Goal: Task Accomplishment & Management: Use online tool/utility

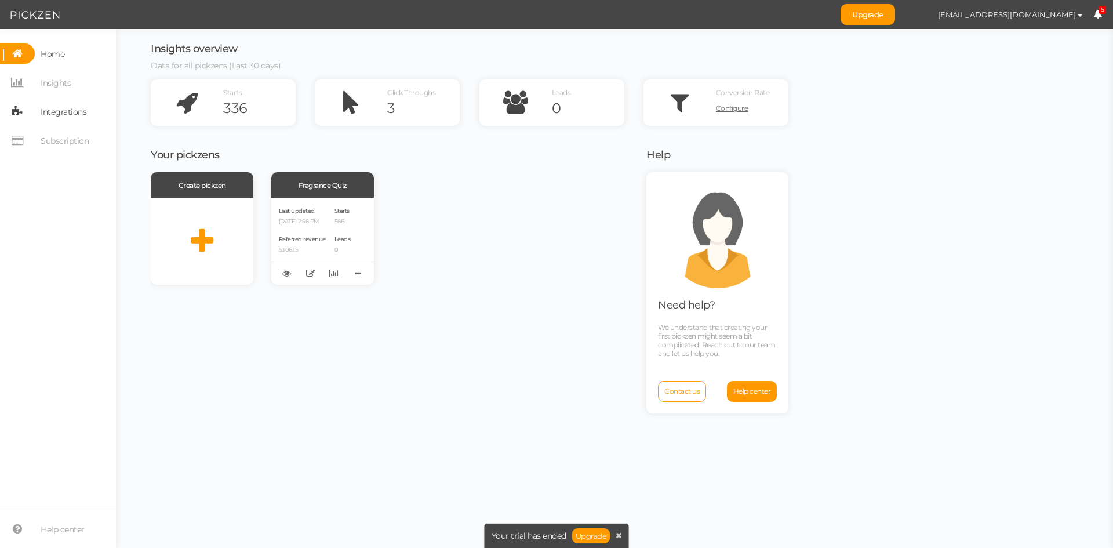
click at [57, 110] on span "Integrations" at bounding box center [64, 112] width 46 height 19
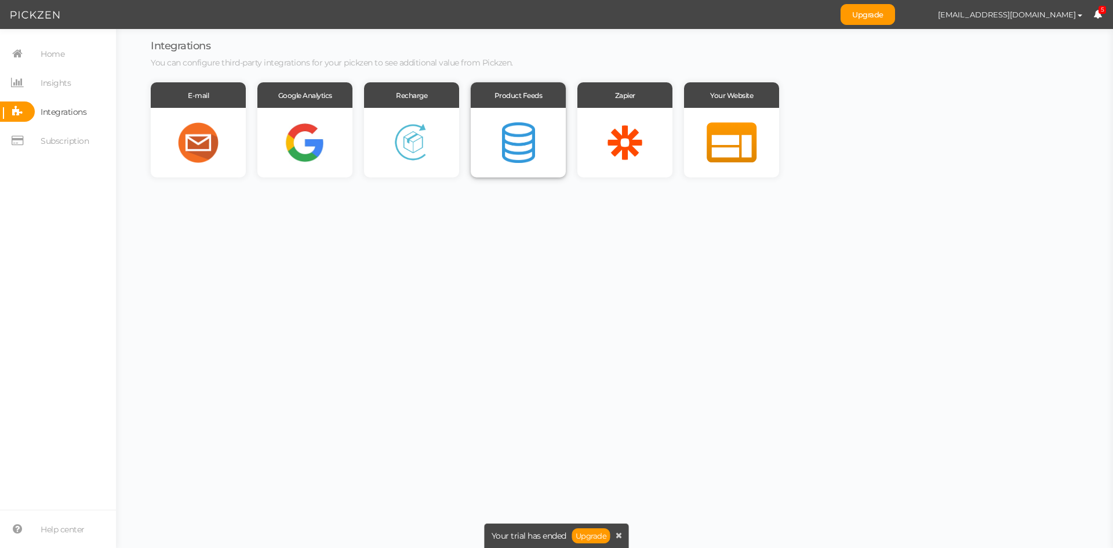
click at [491, 157] on div at bounding box center [518, 143] width 95 height 70
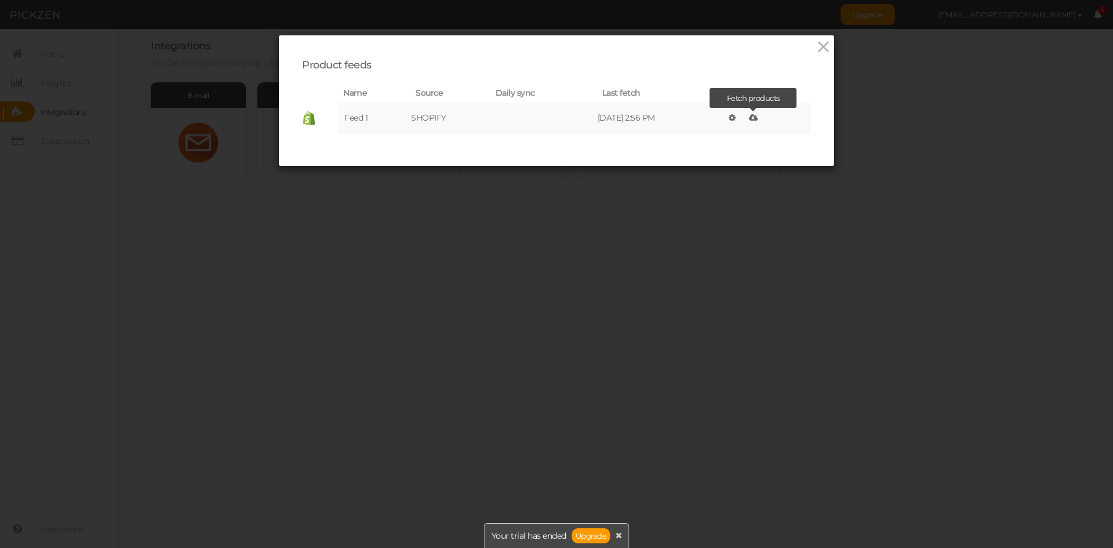
click at [748, 119] on link at bounding box center [753, 118] width 14 height 16
click at [817, 45] on icon at bounding box center [823, 46] width 17 height 17
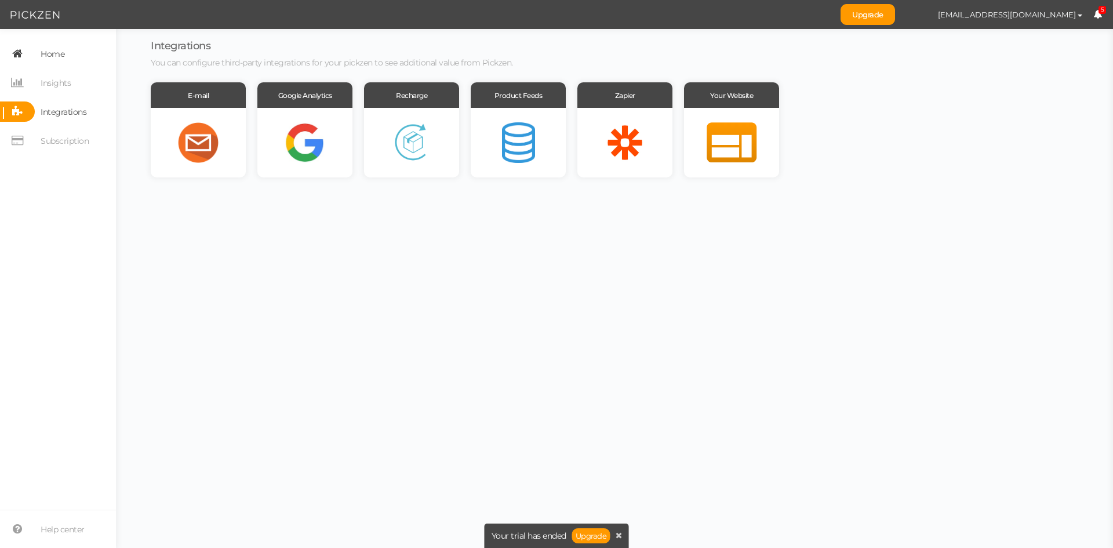
click at [49, 55] on span "Home" at bounding box center [53, 54] width 24 height 19
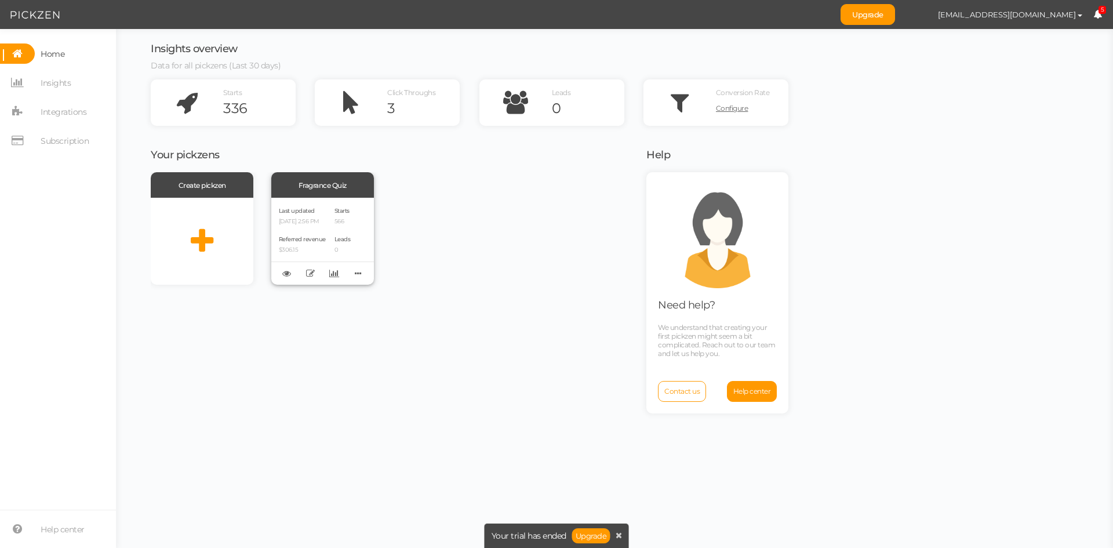
click at [331, 228] on div "Last updated [DATE] 2:56 PM Referred revenue $306.15 Starts 566 Leads 0" at bounding box center [322, 241] width 103 height 87
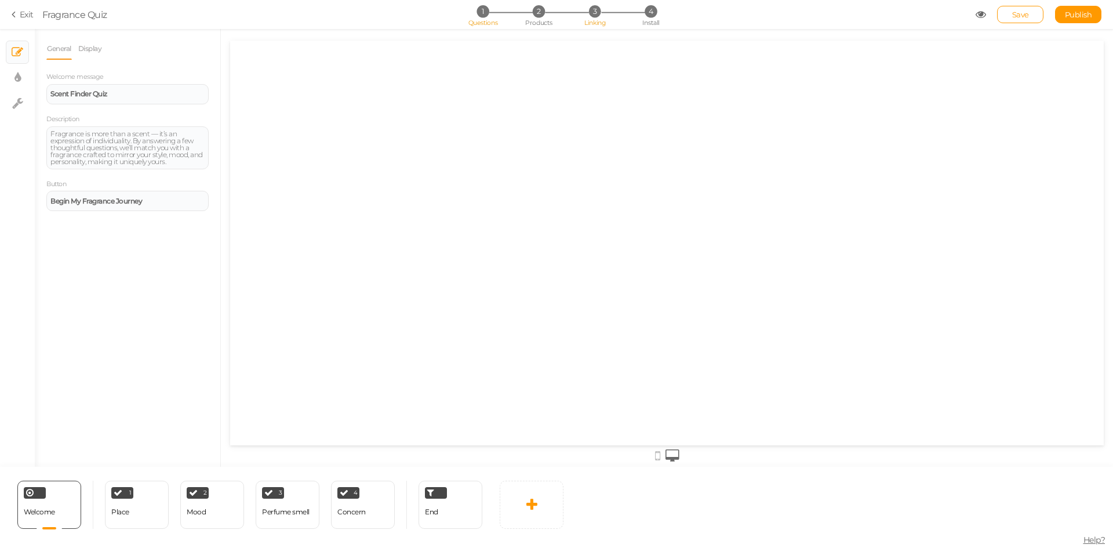
click at [588, 16] on li "3 Linking" at bounding box center [595, 11] width 54 height 12
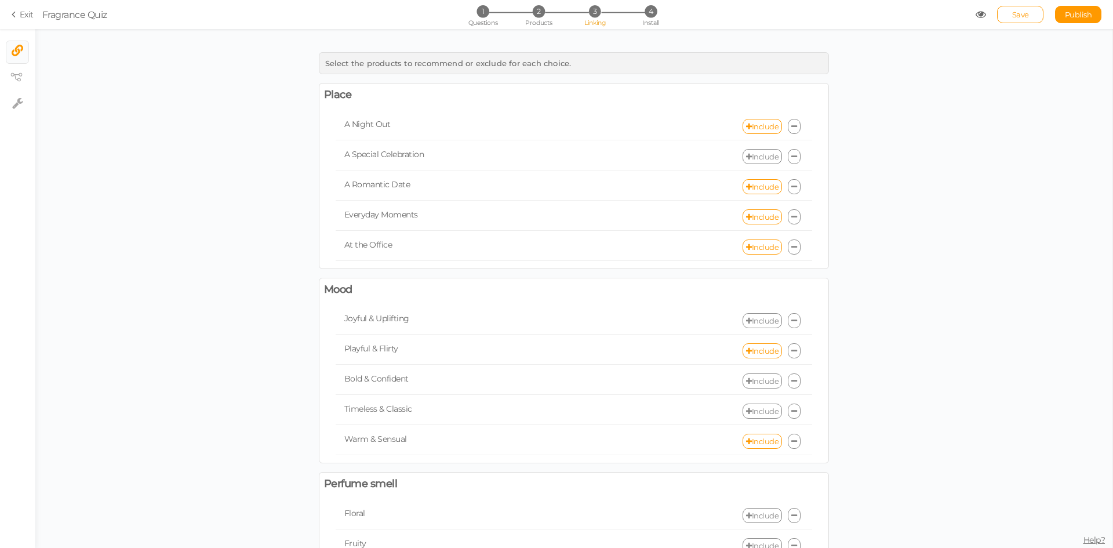
click at [759, 156] on link "Include" at bounding box center [761, 156] width 39 height 15
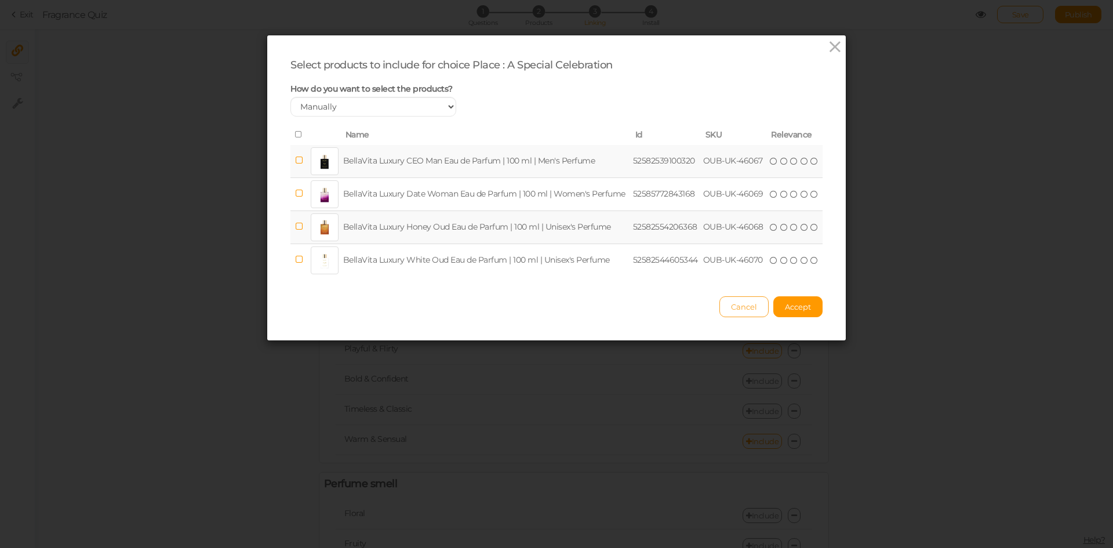
click at [745, 314] on button "Cancel" at bounding box center [743, 306] width 49 height 21
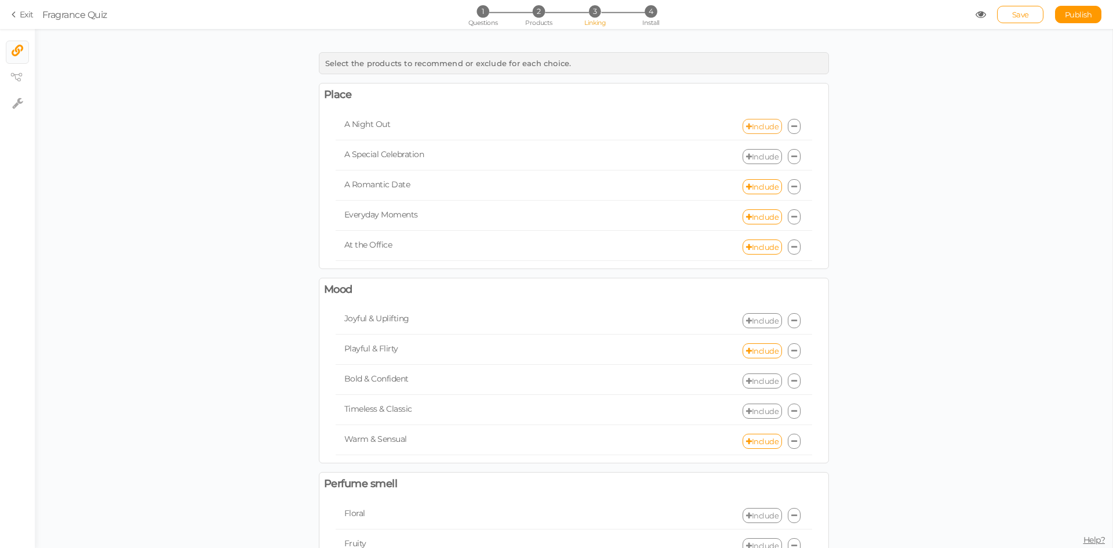
click at [752, 128] on link "Include" at bounding box center [761, 126] width 39 height 15
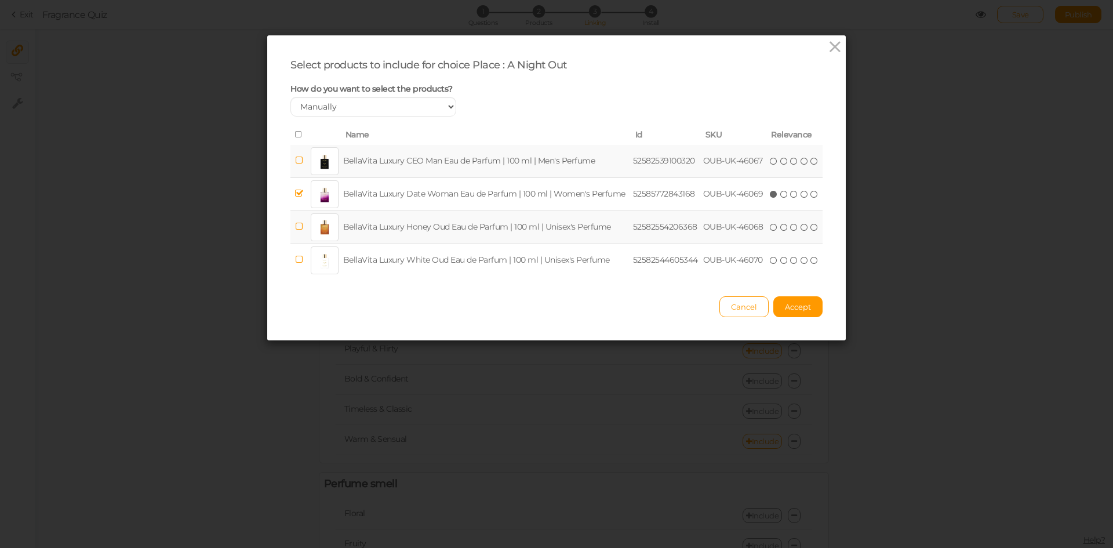
click at [737, 321] on div "Select products to include for choice Place : A Night Out How do you want to se…" at bounding box center [556, 187] width 578 height 305
click at [736, 308] on span "Cancel" at bounding box center [744, 306] width 26 height 9
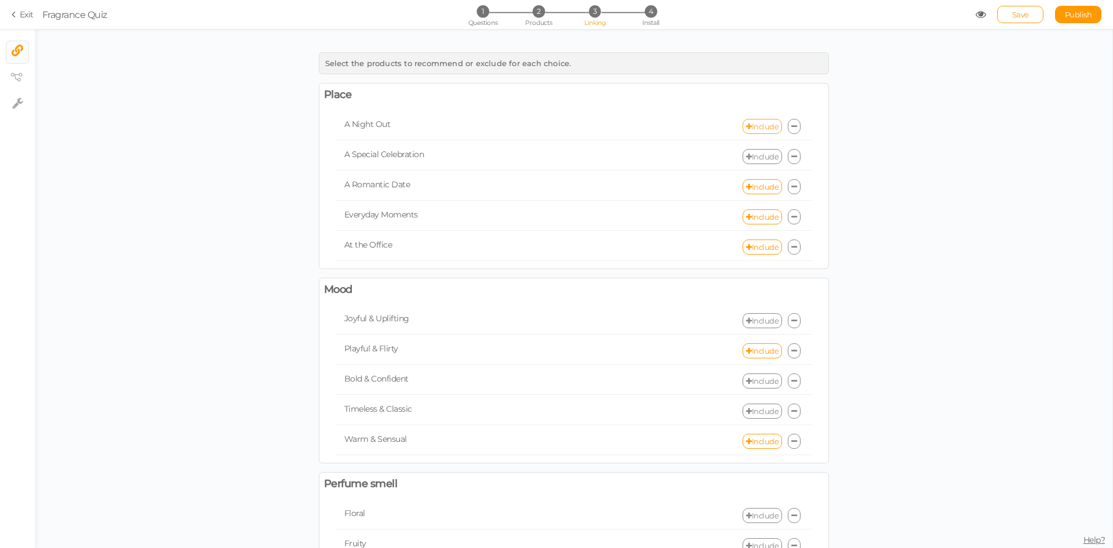
click at [755, 130] on link "Include" at bounding box center [761, 126] width 39 height 15
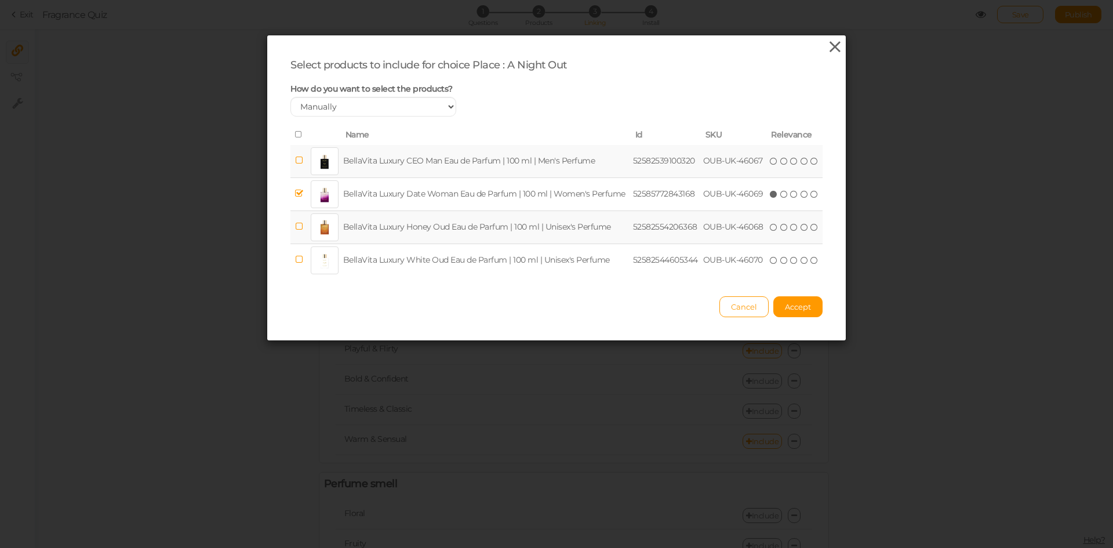
click at [832, 46] on icon at bounding box center [835, 46] width 17 height 17
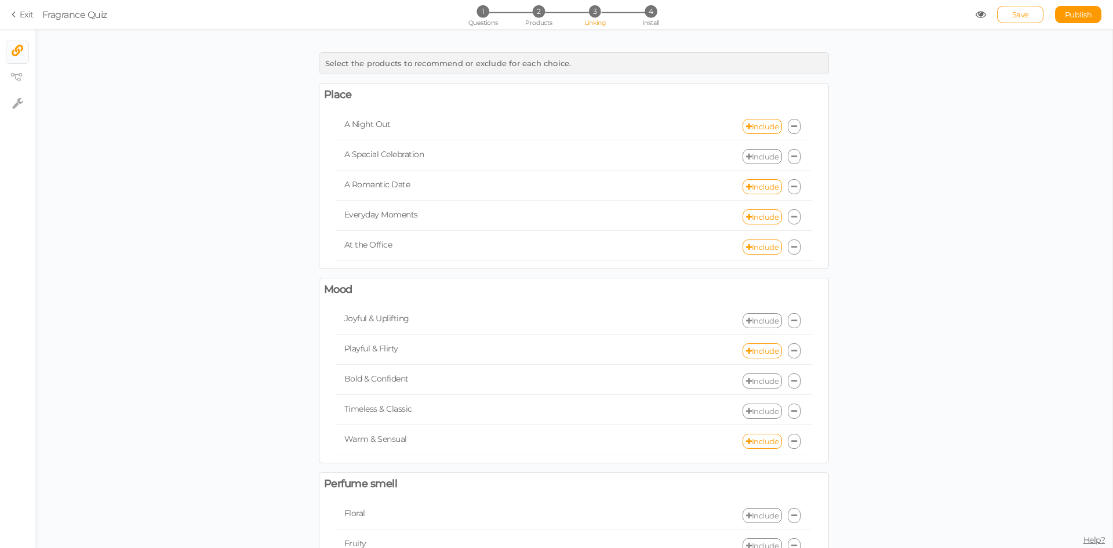
click at [760, 162] on link "Include" at bounding box center [761, 156] width 39 height 15
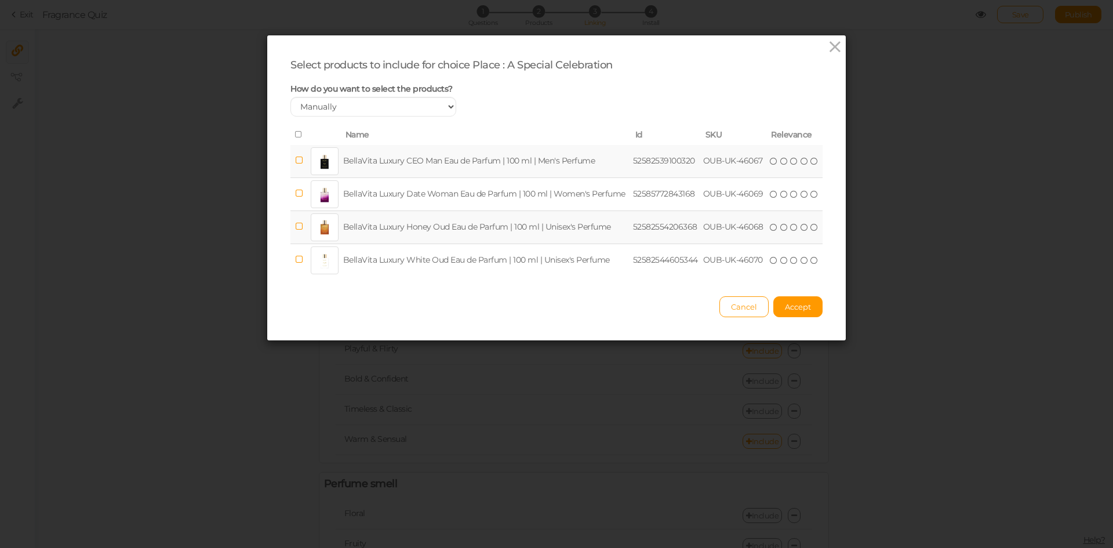
click at [513, 223] on td "BellaVita Luxury Honey Oud Eau de Parfum | 100 ml | Unisex's Perfume" at bounding box center [486, 226] width 290 height 33
click at [800, 310] on span "Accept" at bounding box center [798, 306] width 26 height 9
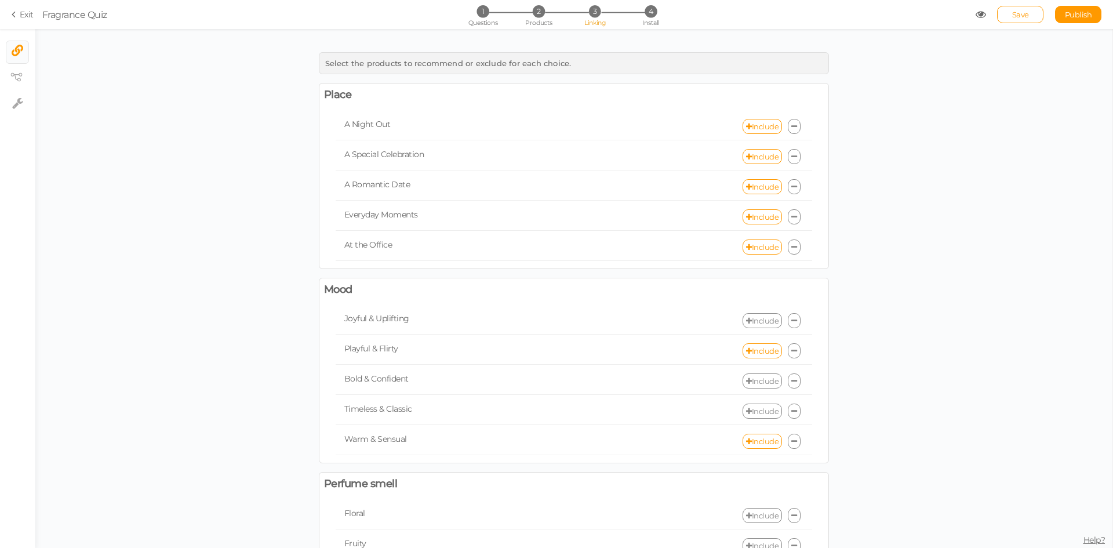
click at [758, 323] on link "Include" at bounding box center [761, 320] width 39 height 15
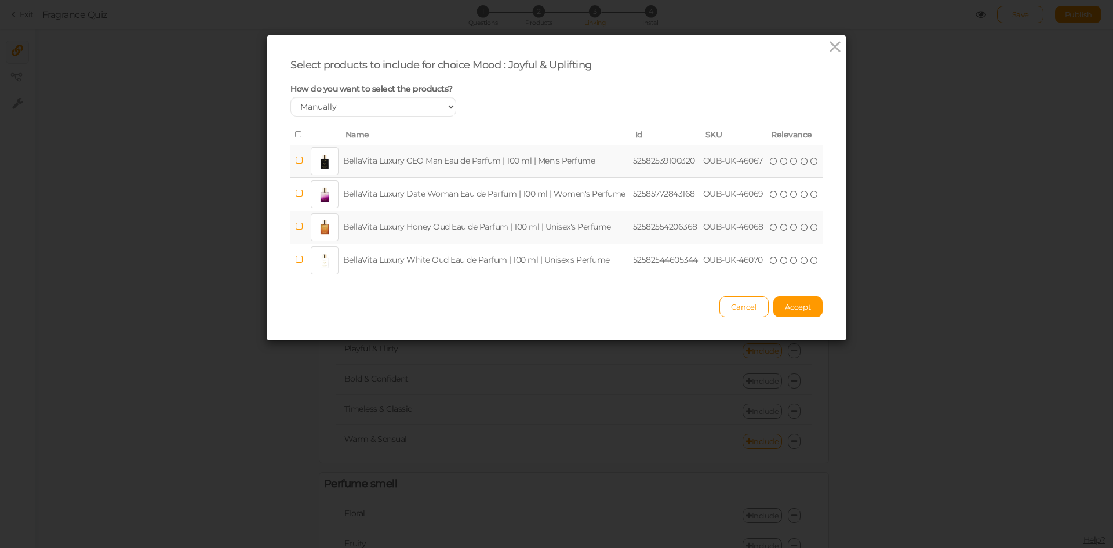
click at [475, 233] on td "BellaVita Luxury Honey Oud Eau de Parfum | 100 ml | Unisex's Perfume" at bounding box center [486, 226] width 290 height 33
click at [785, 306] on span "Accept" at bounding box center [798, 306] width 26 height 9
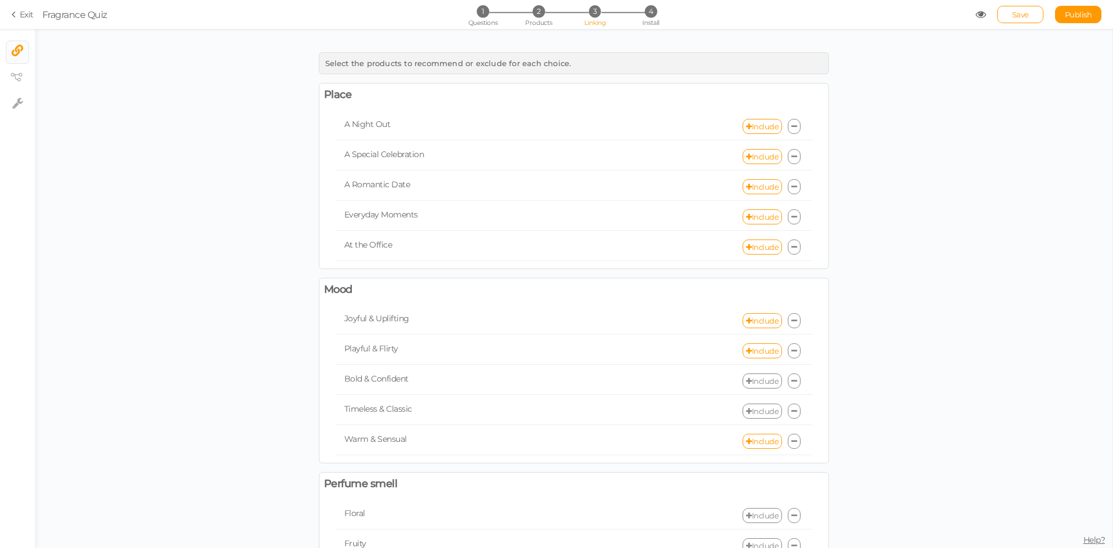
click at [760, 377] on link "Include" at bounding box center [761, 380] width 39 height 15
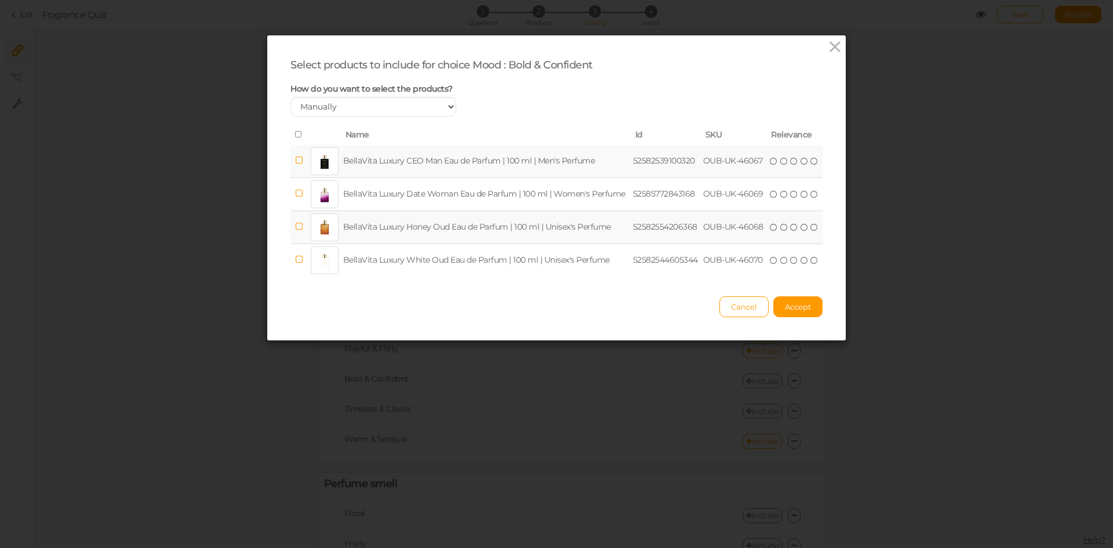
click at [471, 160] on td "BellaVita Luxury CEO Man Eau de Parfum | 100 ml | Men's Perfume" at bounding box center [486, 161] width 290 height 33
click at [776, 304] on button "Accept" at bounding box center [797, 306] width 49 height 21
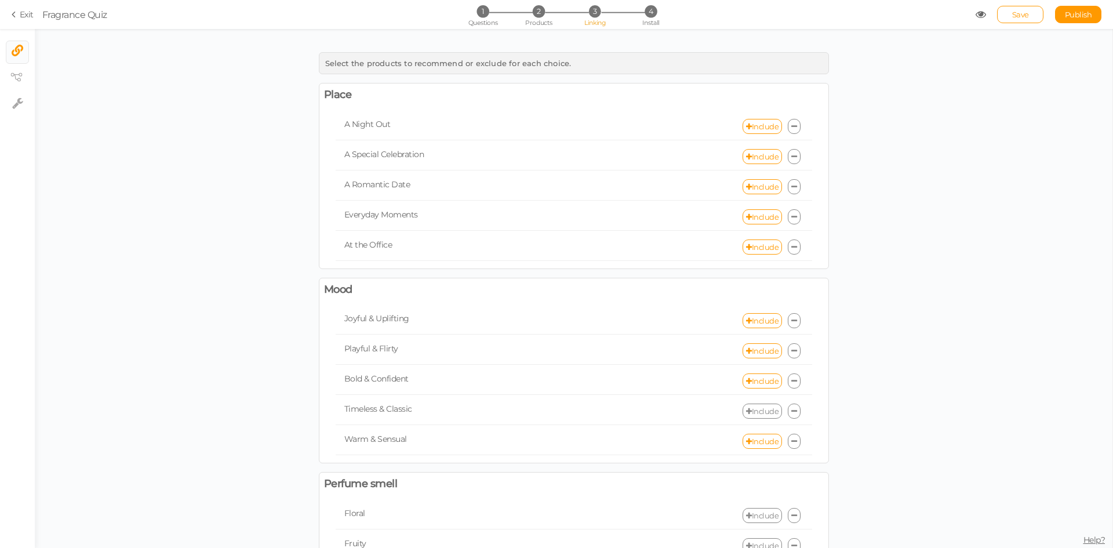
click at [762, 412] on link "Include" at bounding box center [761, 410] width 39 height 15
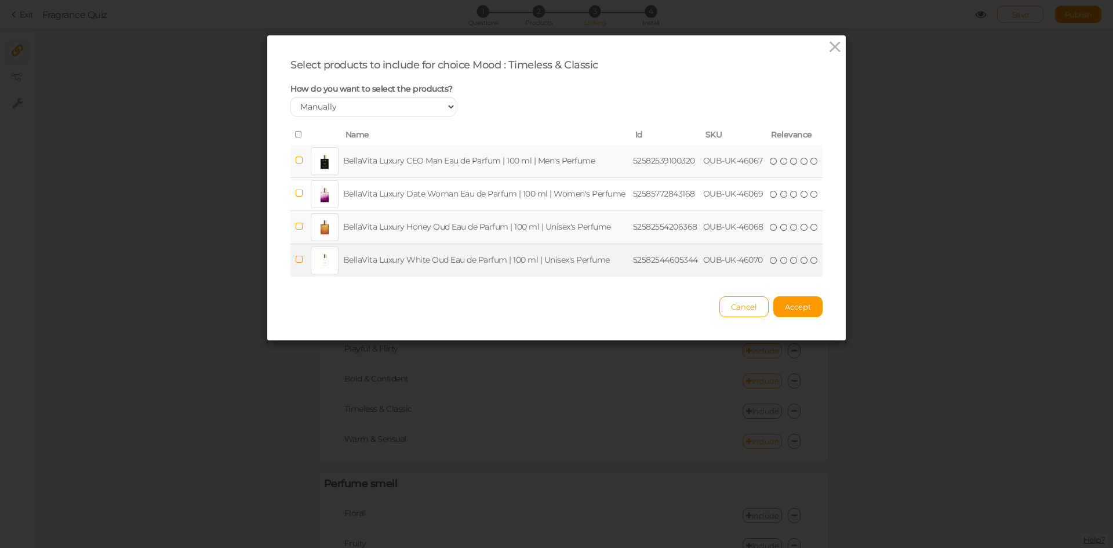
click at [493, 251] on td "BellaVita Luxury White Oud Eau de Parfum | 100 ml | Unisex's Perfume" at bounding box center [486, 259] width 290 height 33
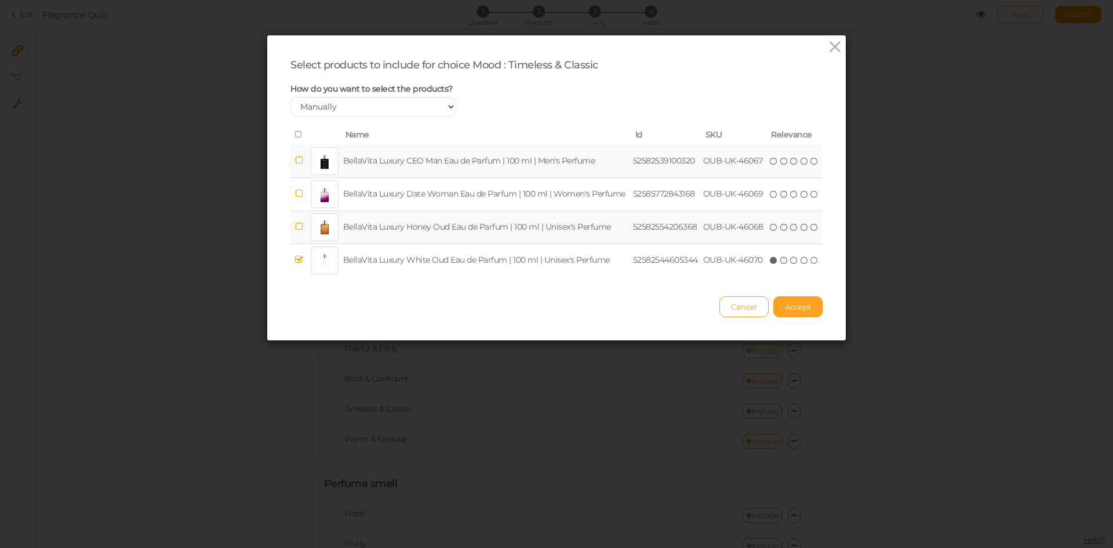
click at [785, 305] on span "Accept" at bounding box center [798, 306] width 26 height 9
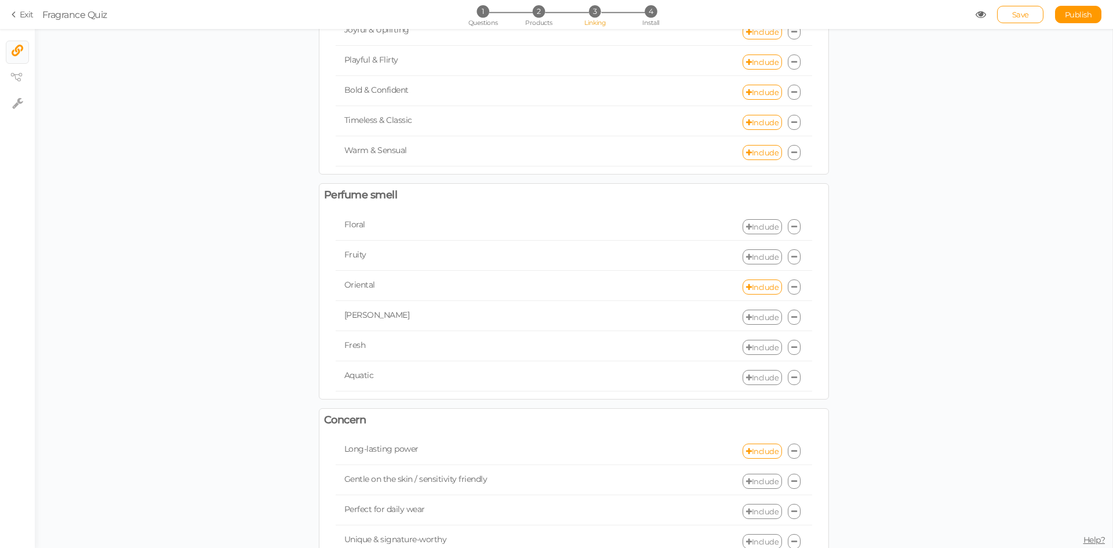
scroll to position [290, 0]
click at [753, 225] on link "Include" at bounding box center [761, 225] width 39 height 15
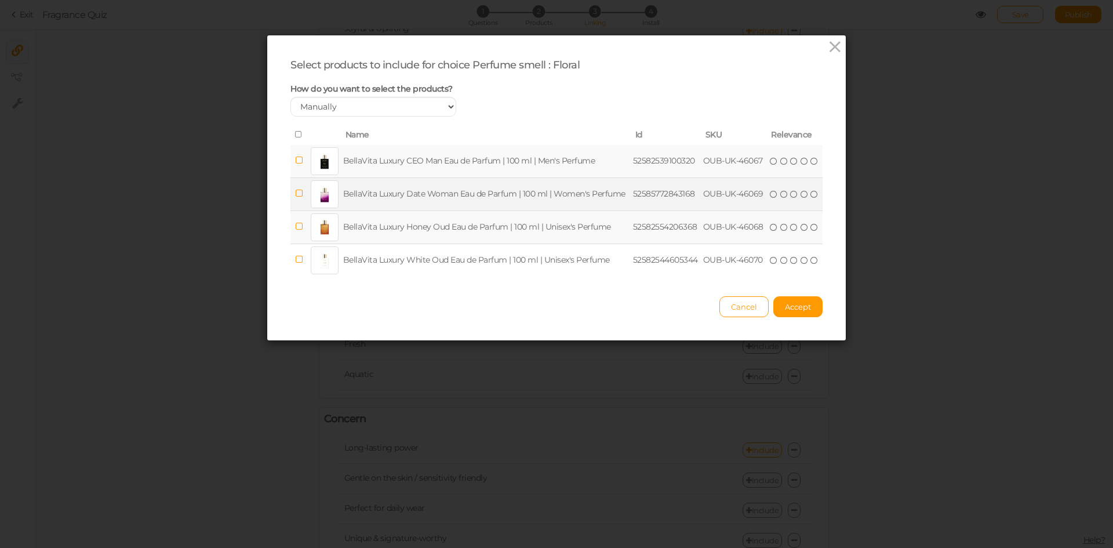
click at [511, 193] on td "BellaVita Luxury Date Woman Eau de Parfum | 100 ml | Women's Perfume" at bounding box center [486, 193] width 290 height 33
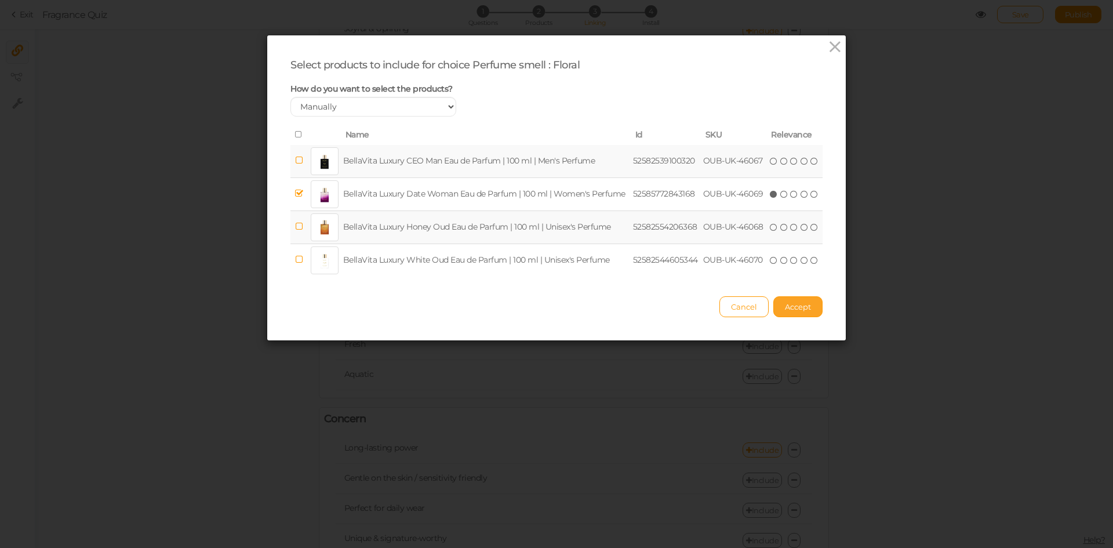
click at [794, 307] on span "Accept" at bounding box center [798, 306] width 26 height 9
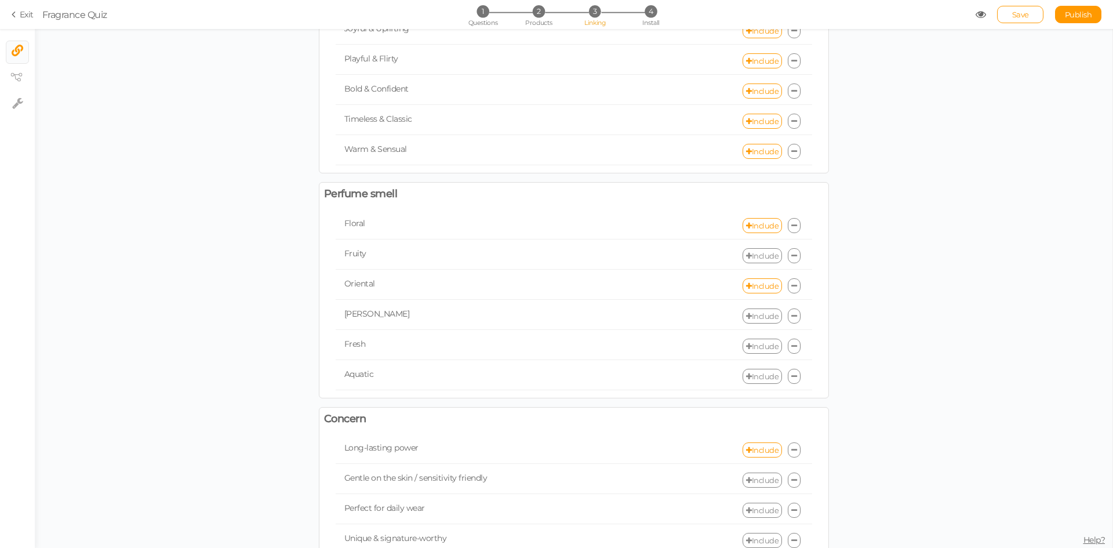
click at [756, 254] on link "Include" at bounding box center [761, 255] width 39 height 15
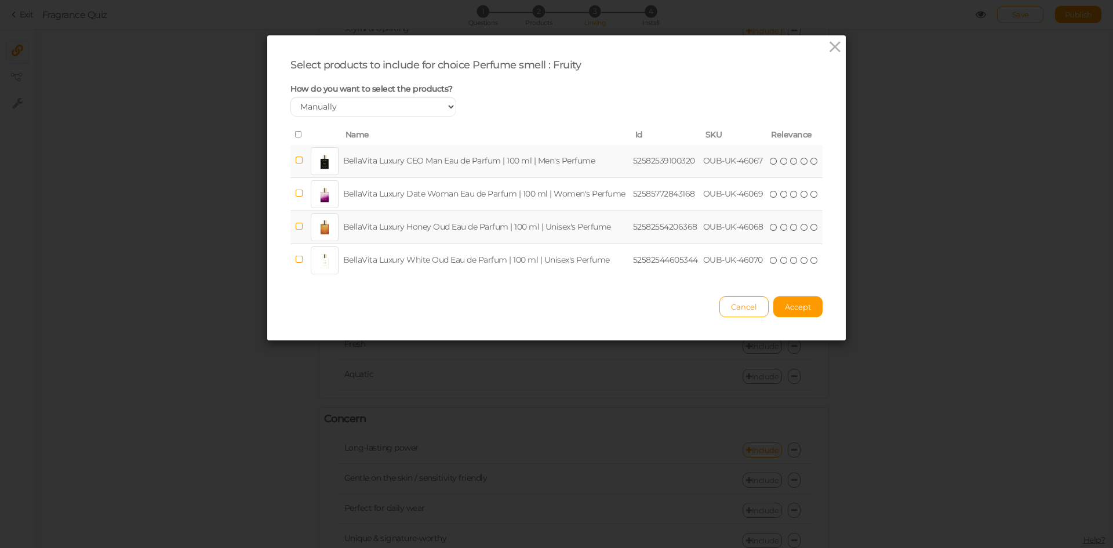
click at [538, 173] on td "BellaVita Luxury CEO Man Eau de Parfum | 100 ml | Men's Perfume" at bounding box center [486, 161] width 290 height 33
click at [791, 311] on span "Accept" at bounding box center [798, 306] width 26 height 9
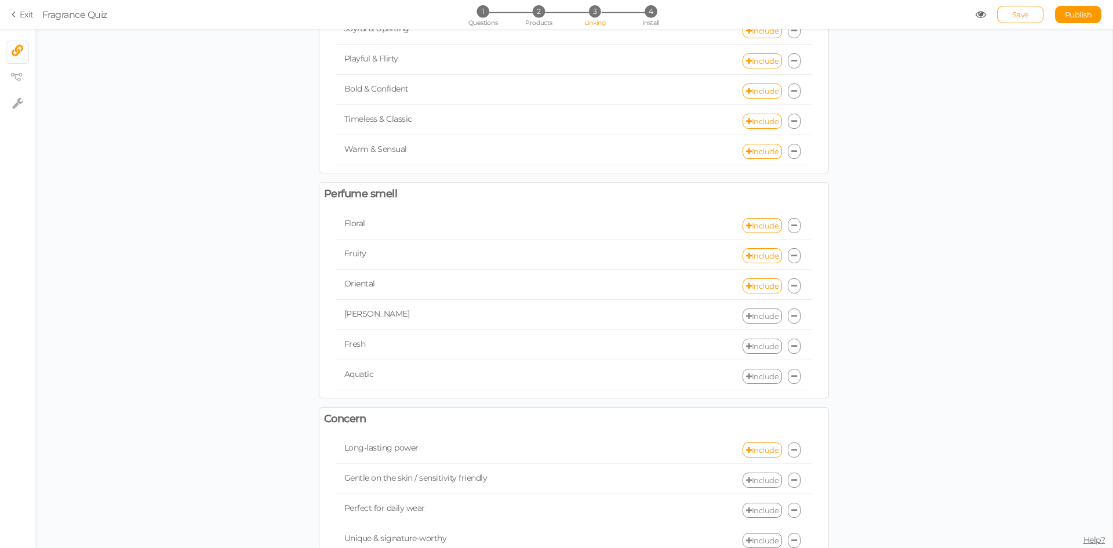
click at [756, 316] on link "Include" at bounding box center [761, 315] width 39 height 15
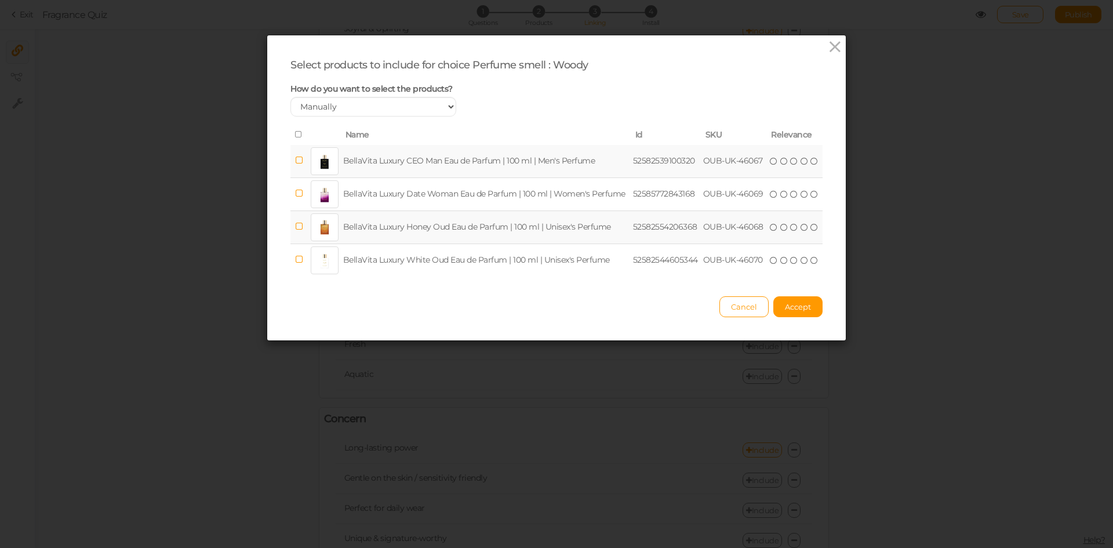
click at [518, 229] on td "BellaVita Luxury Honey Oud Eau de Parfum | 100 ml | Unisex's Perfume" at bounding box center [486, 226] width 290 height 33
click at [805, 305] on span "Accept" at bounding box center [798, 306] width 26 height 9
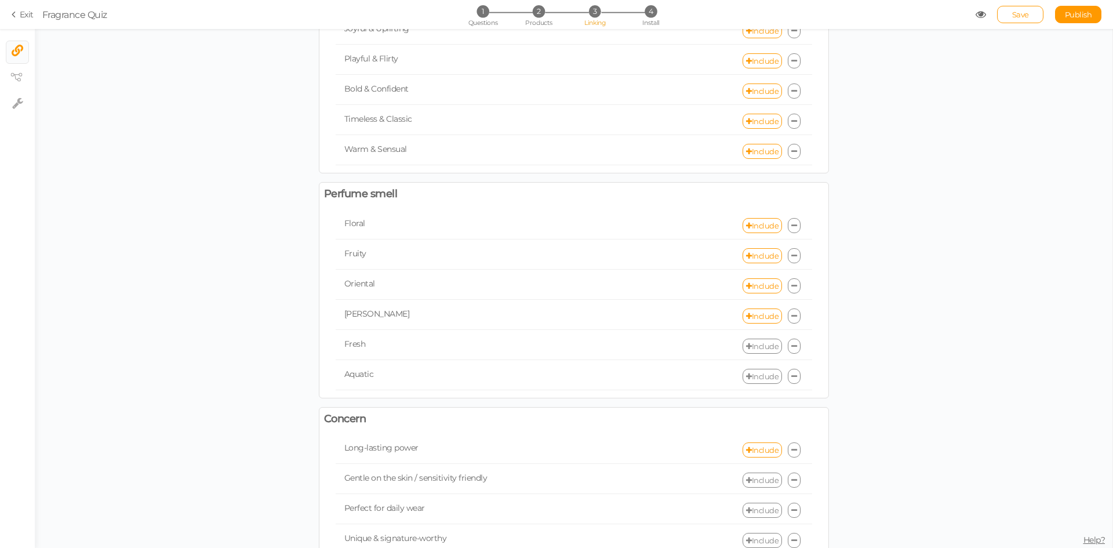
click at [759, 344] on link "Include" at bounding box center [761, 345] width 39 height 15
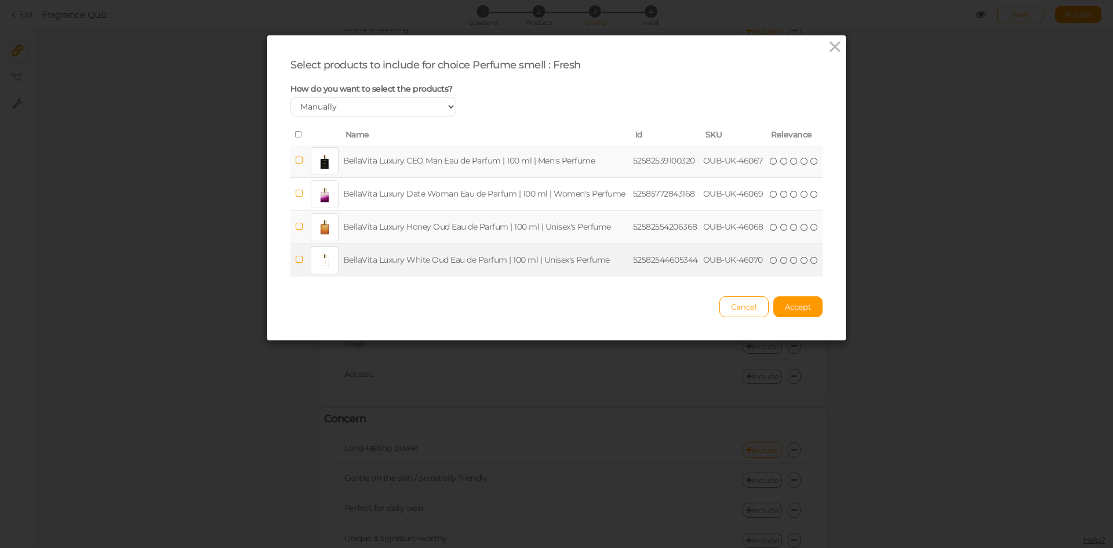
click at [548, 271] on td "BellaVita Luxury White Oud Eau de Parfum | 100 ml | Unisex's Perfume" at bounding box center [486, 259] width 290 height 33
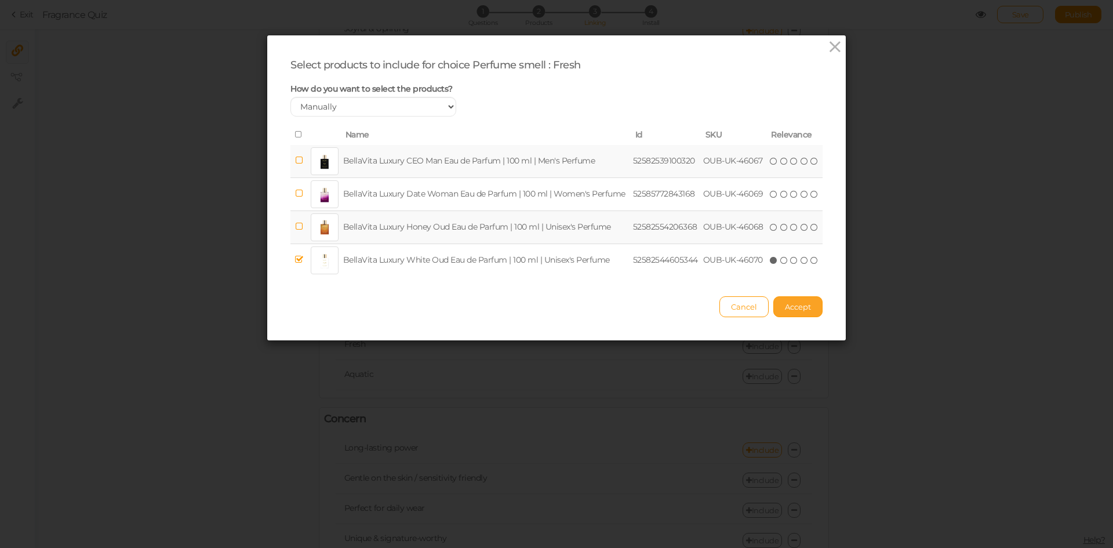
click at [809, 310] on button "Accept" at bounding box center [797, 306] width 49 height 21
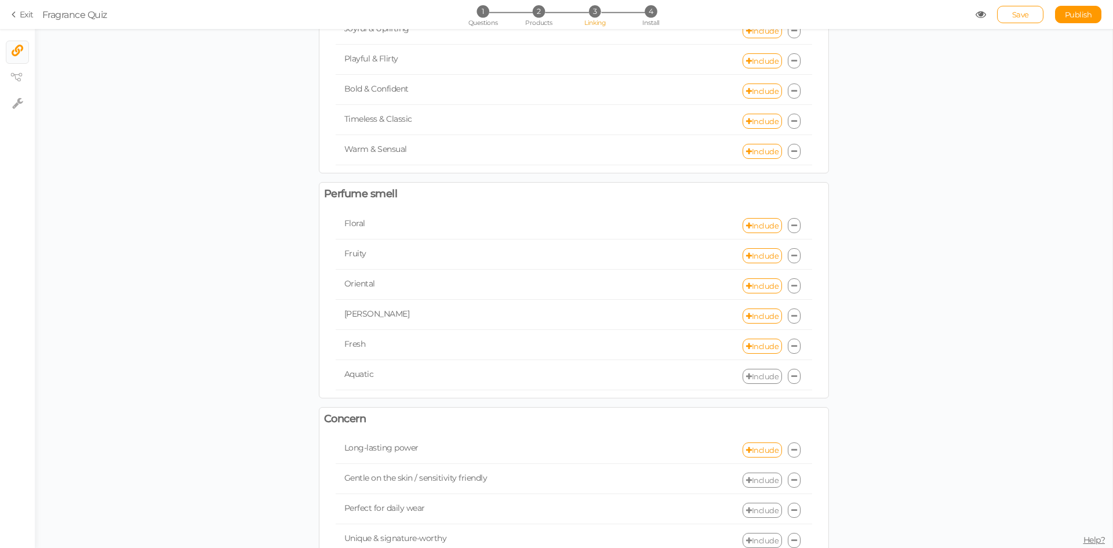
click at [753, 380] on link "Include" at bounding box center [761, 376] width 39 height 15
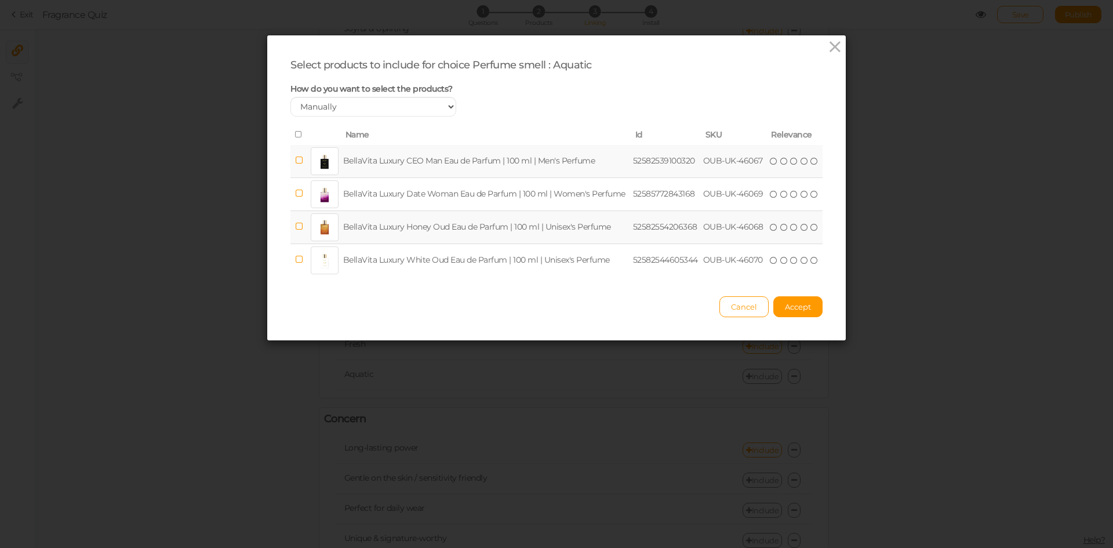
click at [467, 173] on td "BellaVita Luxury CEO Man Eau de Parfum | 100 ml | Men's Perfume" at bounding box center [486, 161] width 290 height 33
click at [783, 312] on button "Accept" at bounding box center [797, 306] width 49 height 21
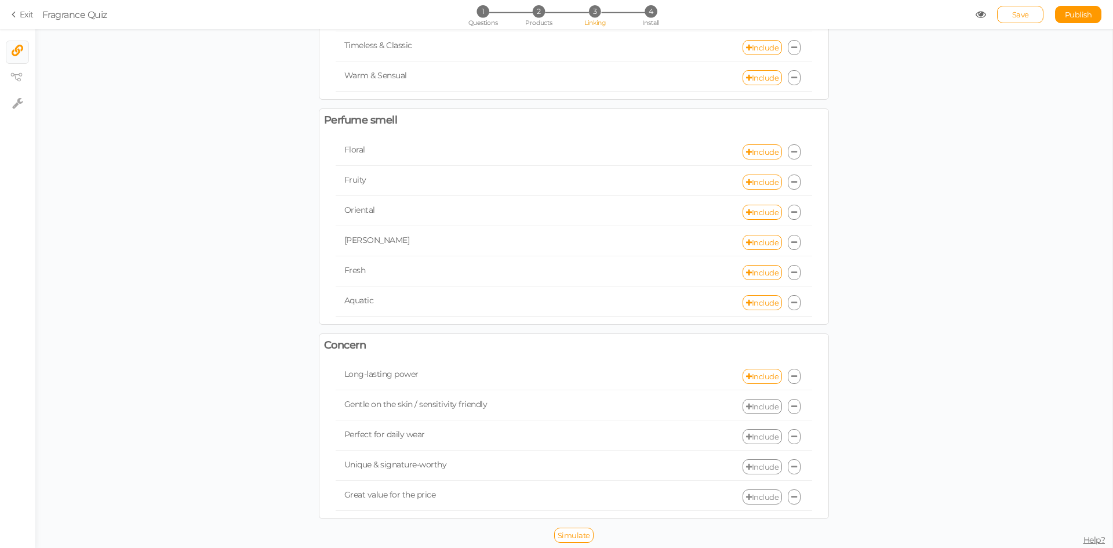
scroll to position [364, 0]
click at [763, 403] on link "Include" at bounding box center [761, 405] width 39 height 15
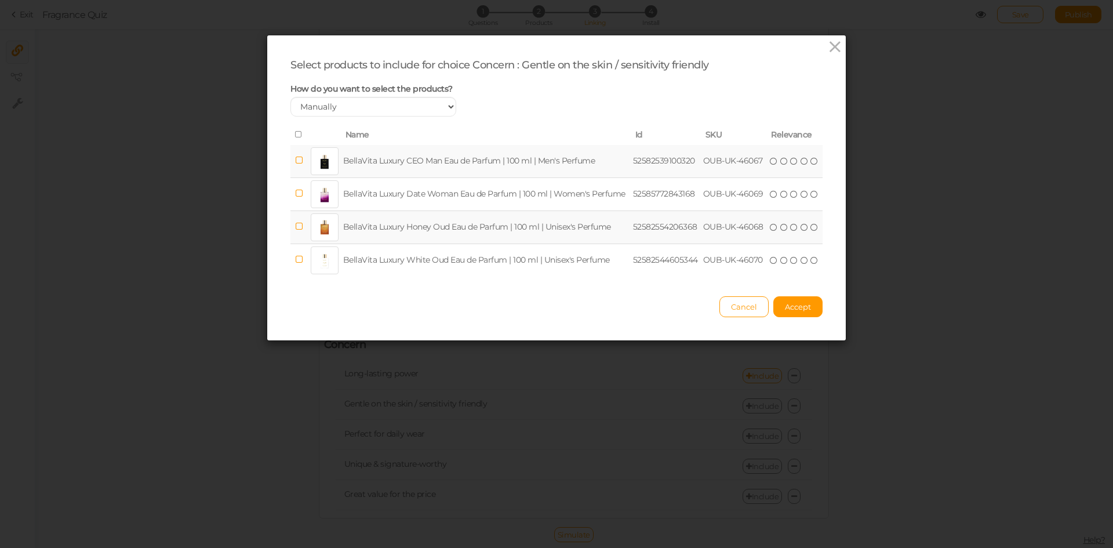
click at [509, 221] on td "BellaVita Luxury Honey Oud Eau de Parfum | 100 ml | Unisex's Perfume" at bounding box center [486, 226] width 290 height 33
drag, startPoint x: 802, startPoint y: 301, endPoint x: 795, endPoint y: 319, distance: 19.3
click at [802, 301] on button "Accept" at bounding box center [797, 306] width 49 height 21
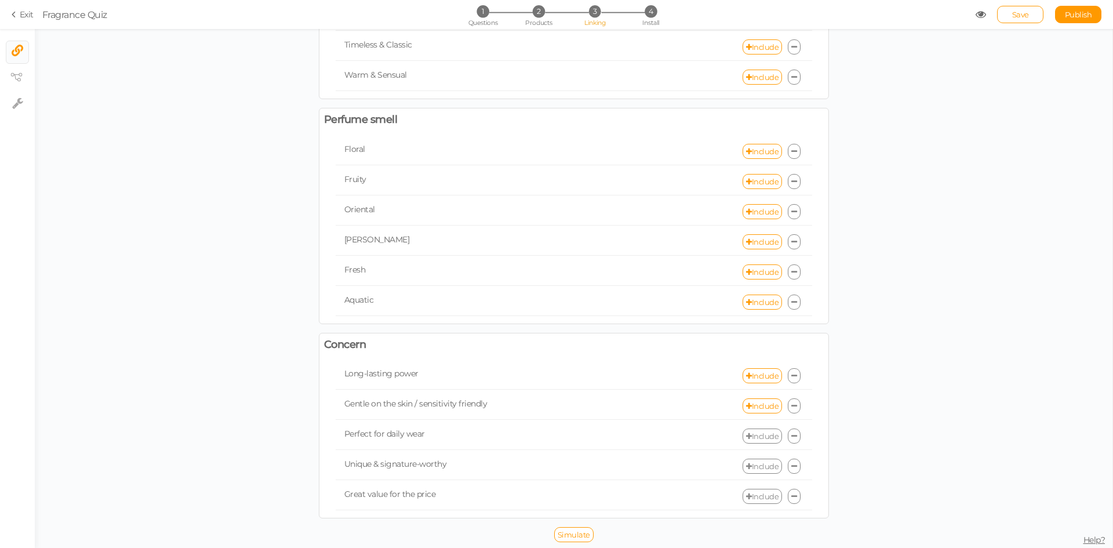
click at [760, 436] on link "Include" at bounding box center [761, 435] width 39 height 15
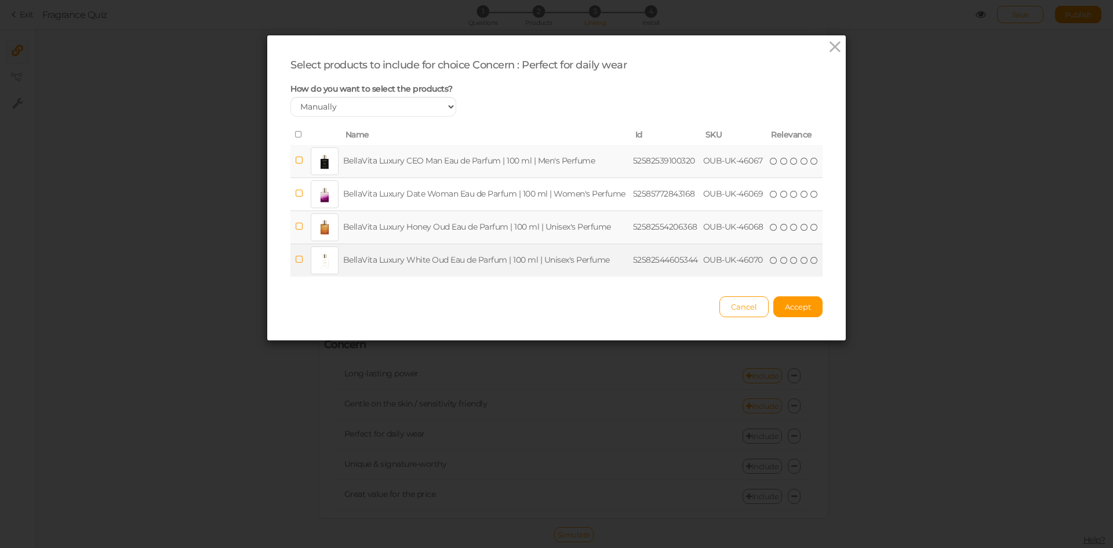
click at [547, 273] on td "BellaVita Luxury White Oud Eau de Parfum | 100 ml | Unisex's Perfume" at bounding box center [486, 259] width 290 height 33
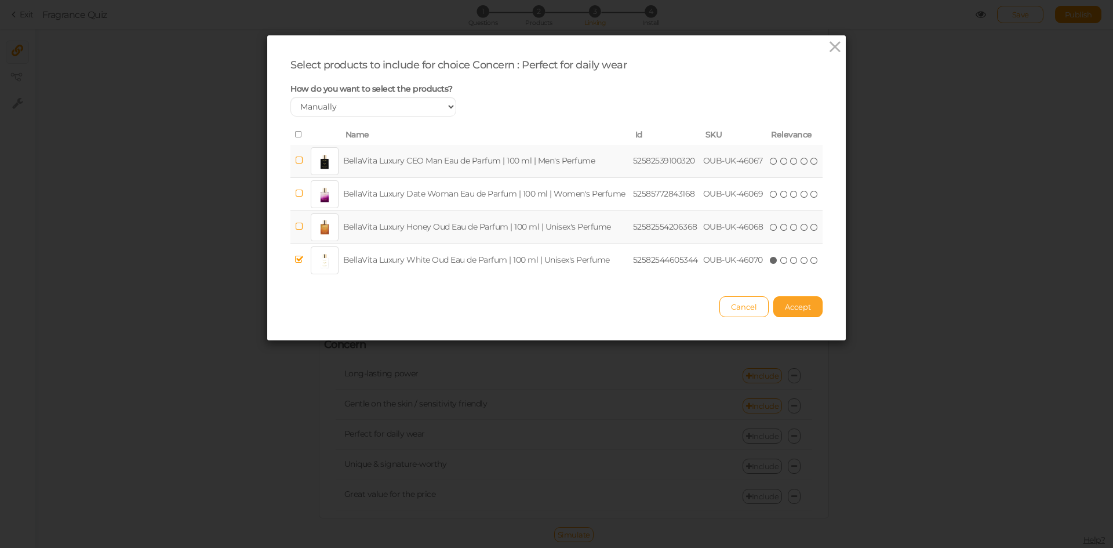
click at [787, 302] on span "Accept" at bounding box center [798, 306] width 26 height 9
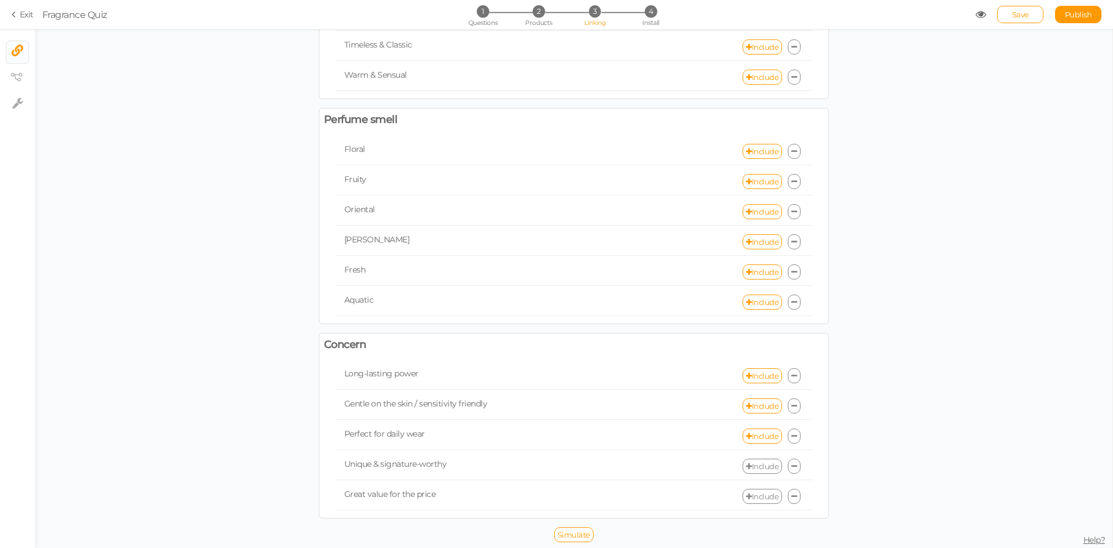
click at [763, 464] on link "Include" at bounding box center [761, 465] width 39 height 15
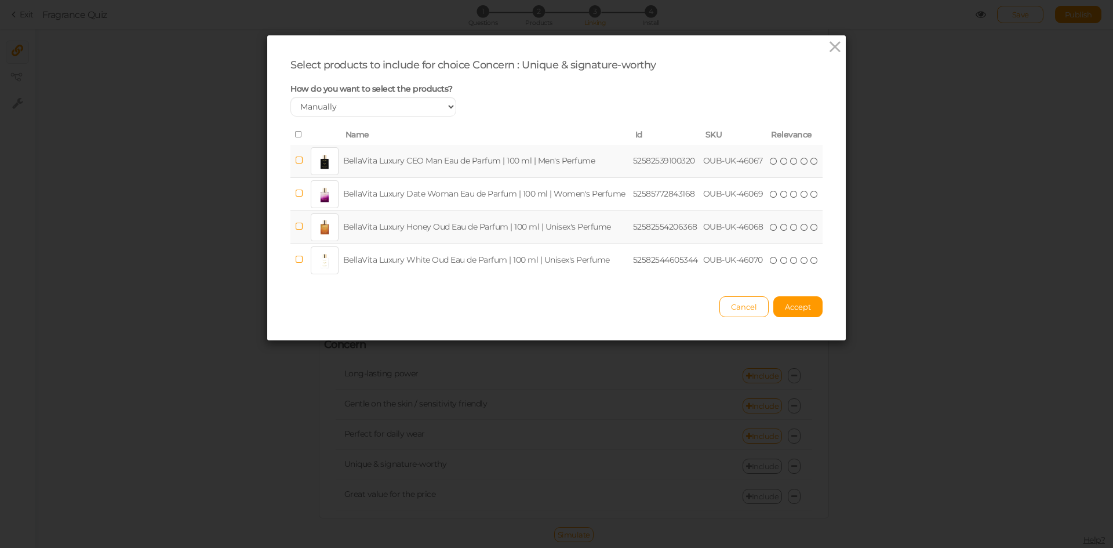
click at [536, 154] on td "BellaVita Luxury CEO Man Eau de Parfum | 100 ml | Men's Perfume" at bounding box center [486, 161] width 290 height 33
click at [802, 302] on span "Accept" at bounding box center [798, 306] width 26 height 9
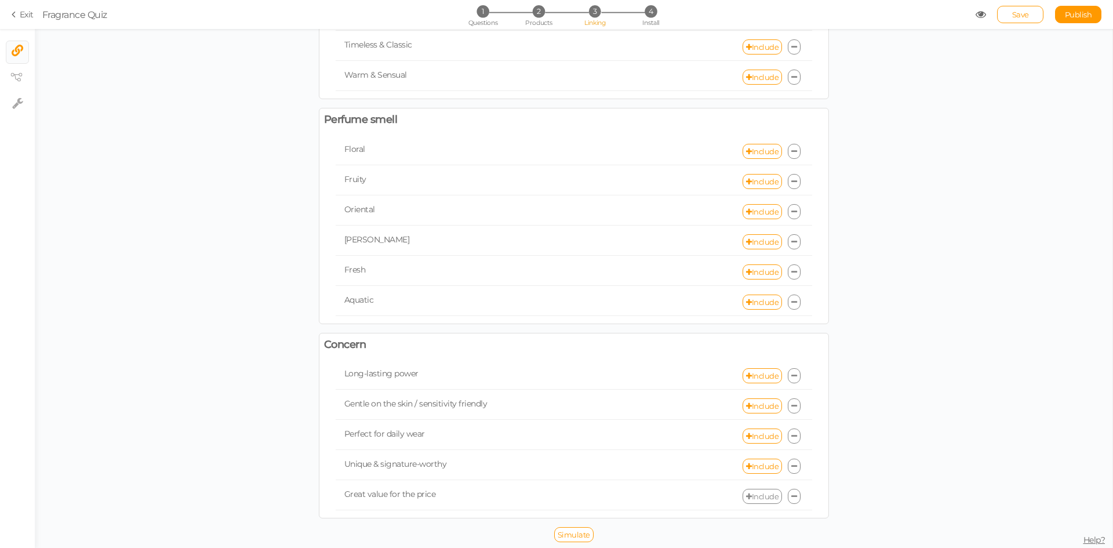
click at [756, 496] on link "Include" at bounding box center [761, 496] width 39 height 15
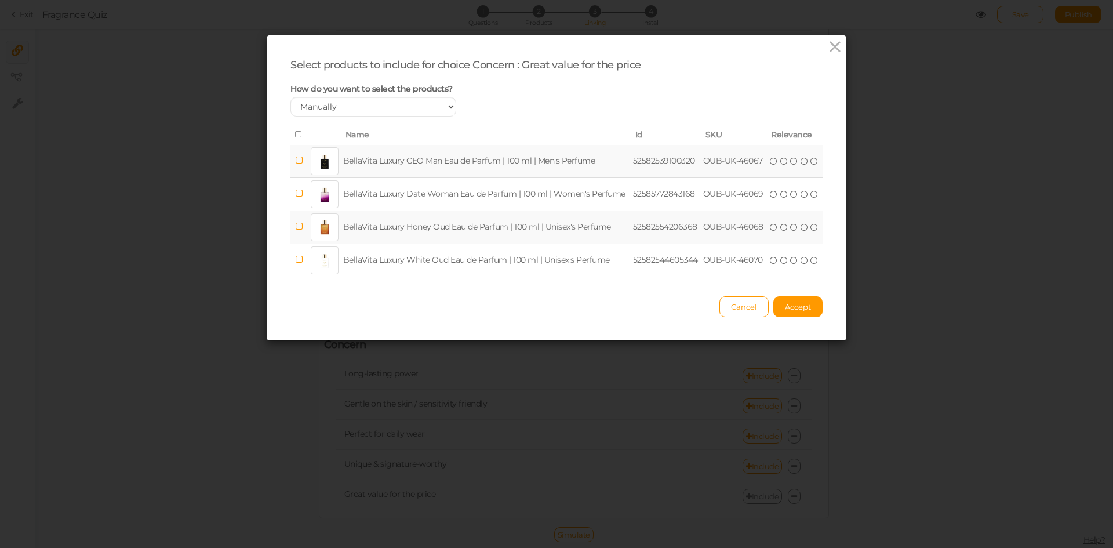
click at [559, 228] on td "BellaVita Luxury Honey Oud Eau de Parfum | 100 ml | Unisex's Perfume" at bounding box center [486, 226] width 290 height 33
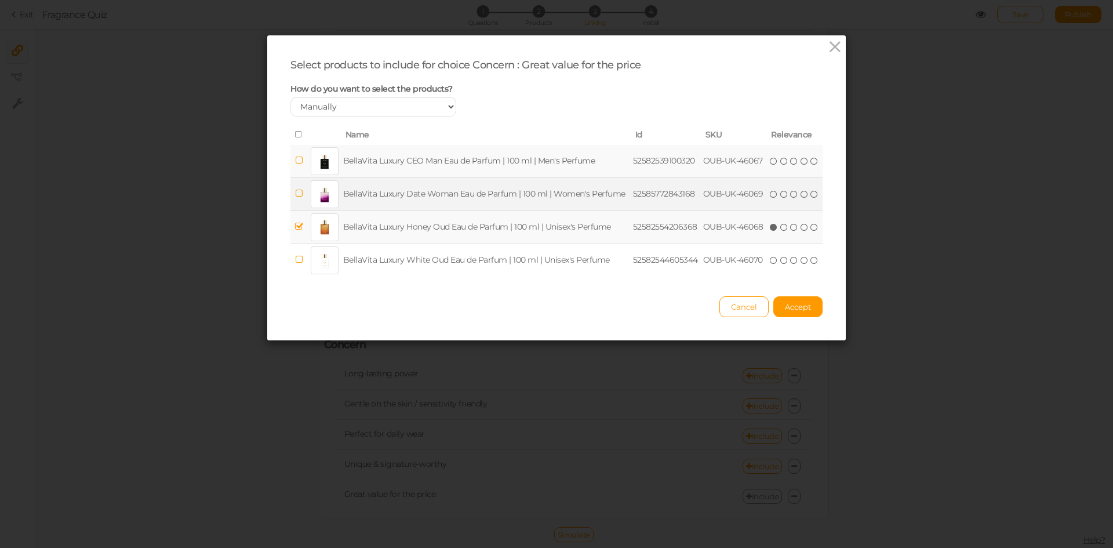
click at [551, 191] on td "BellaVita Luxury Date Woman Eau de Parfum | 100 ml | Women's Perfume" at bounding box center [486, 193] width 290 height 33
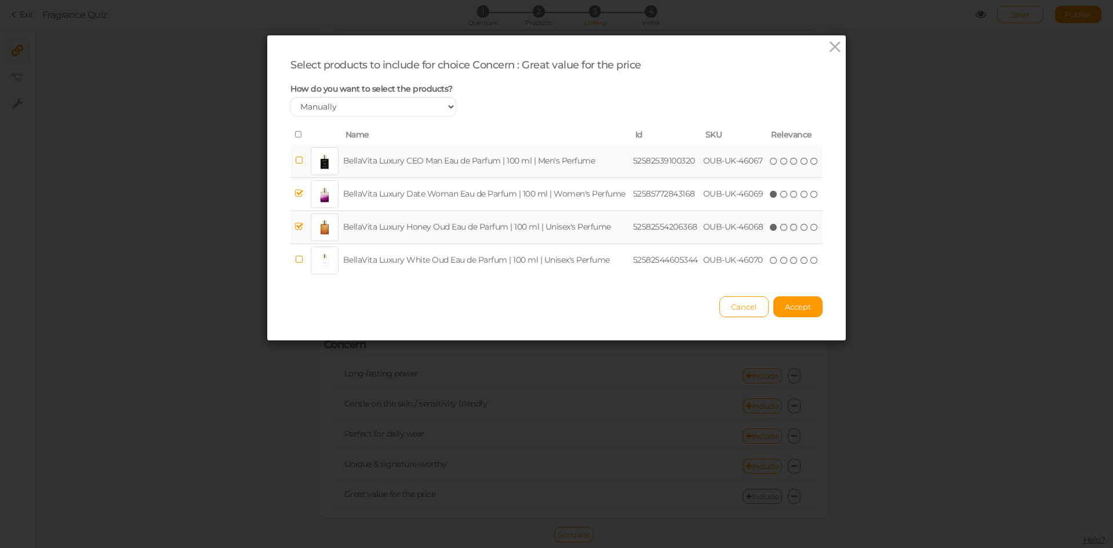
click at [555, 235] on td "BellaVita Luxury Honey Oud Eau de Parfum | 100 ml | Unisex's Perfume" at bounding box center [486, 226] width 290 height 33
click at [789, 306] on span "Accept" at bounding box center [798, 306] width 26 height 9
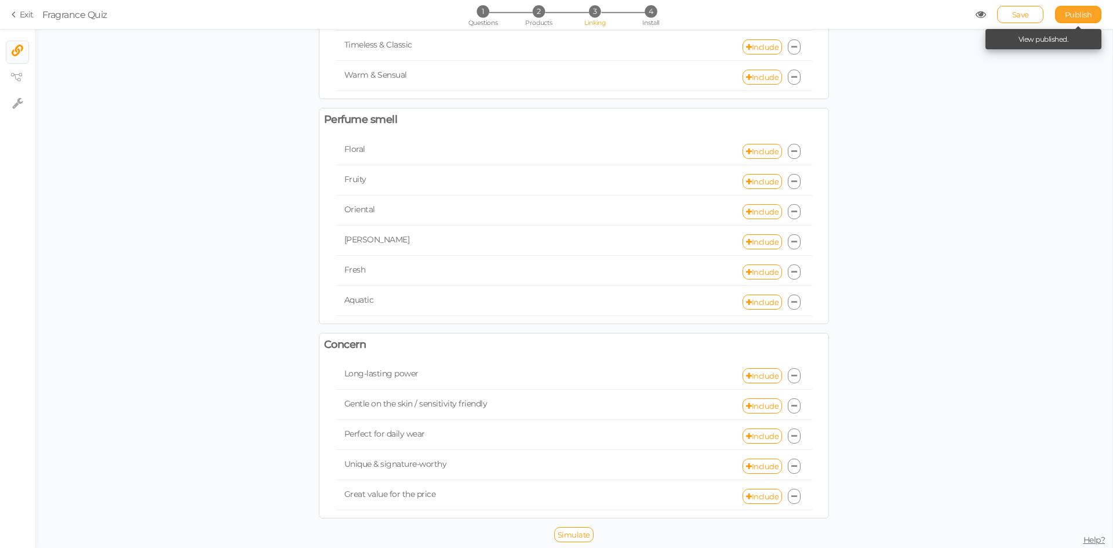
click at [1075, 14] on span "Publish" at bounding box center [1078, 14] width 27 height 9
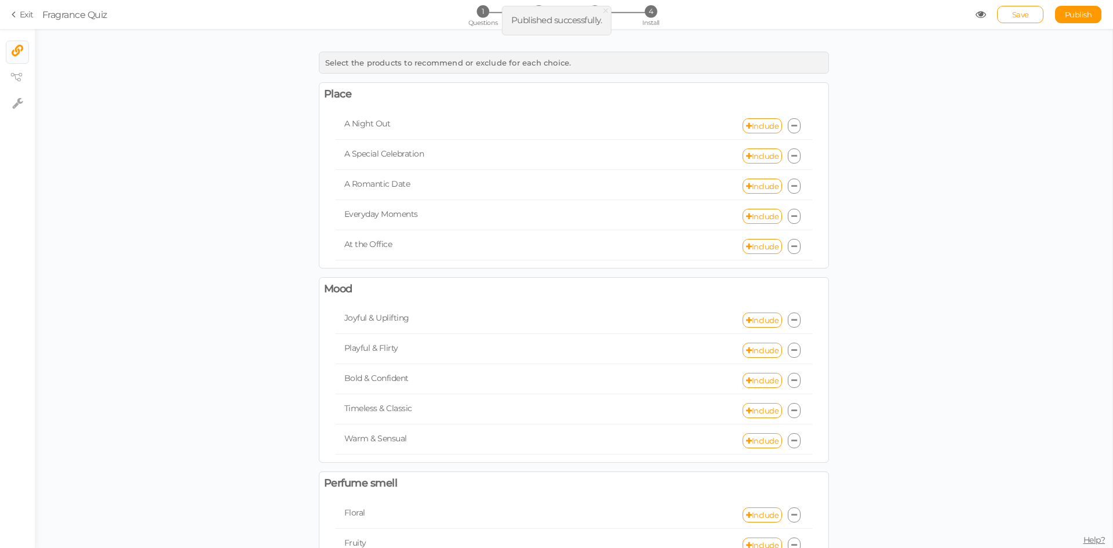
scroll to position [0, 0]
click at [493, 17] on li "1 Questions" at bounding box center [483, 11] width 54 height 12
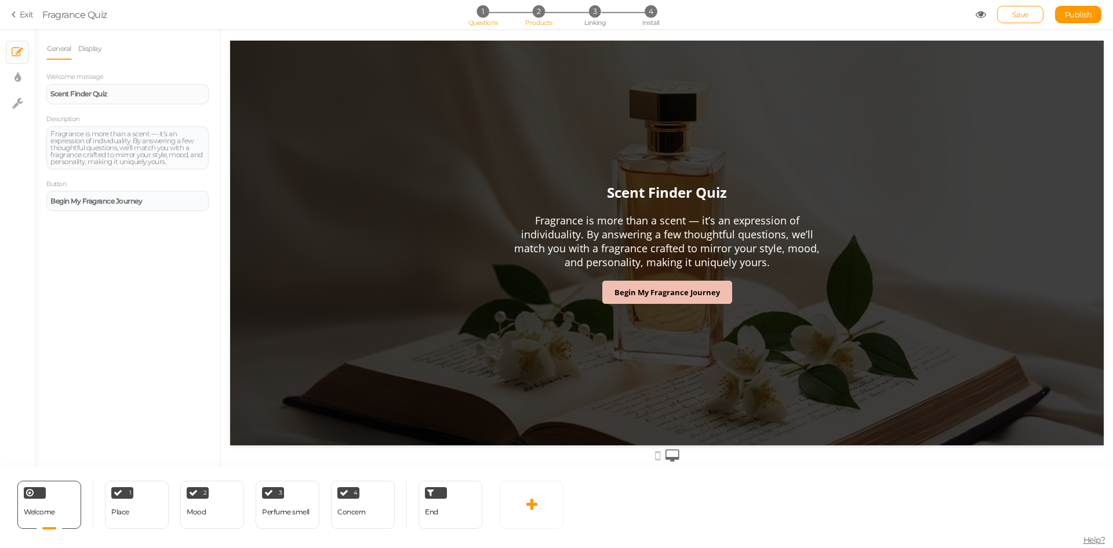
click at [534, 19] on span "Products" at bounding box center [538, 23] width 27 height 8
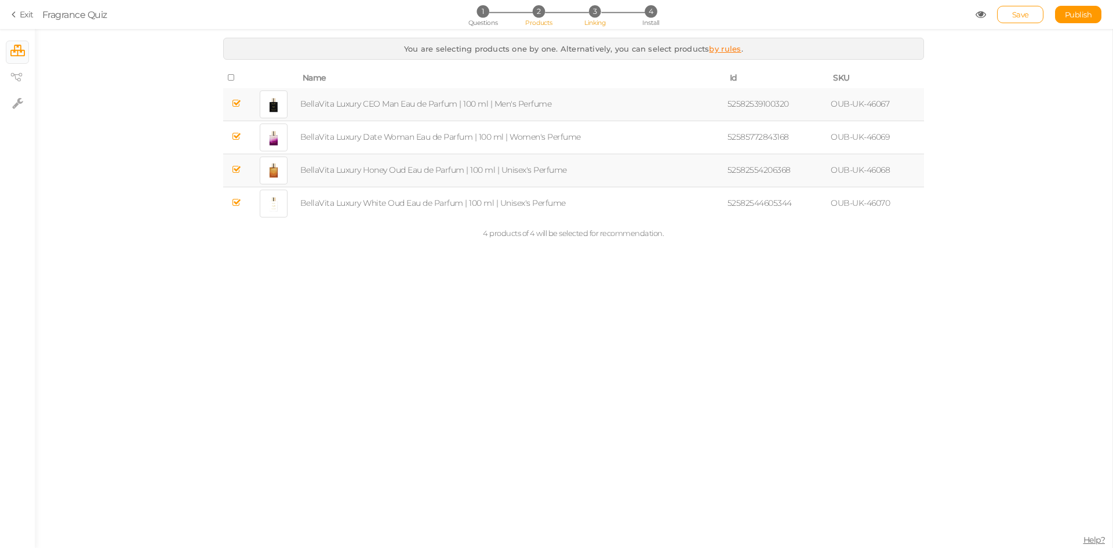
click at [609, 12] on li "3 Linking" at bounding box center [595, 11] width 54 height 12
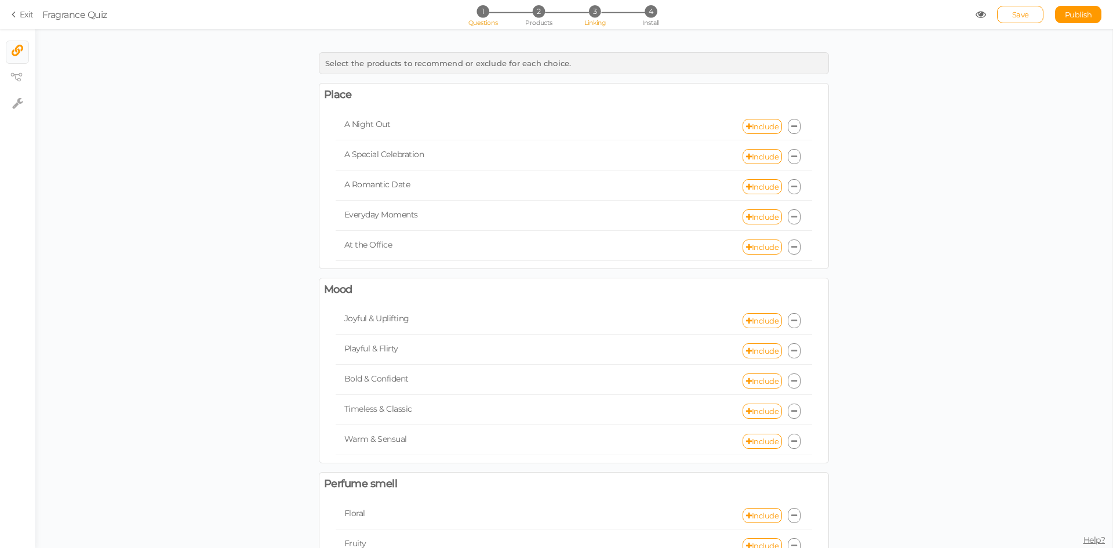
click at [488, 12] on span "1" at bounding box center [482, 11] width 12 height 12
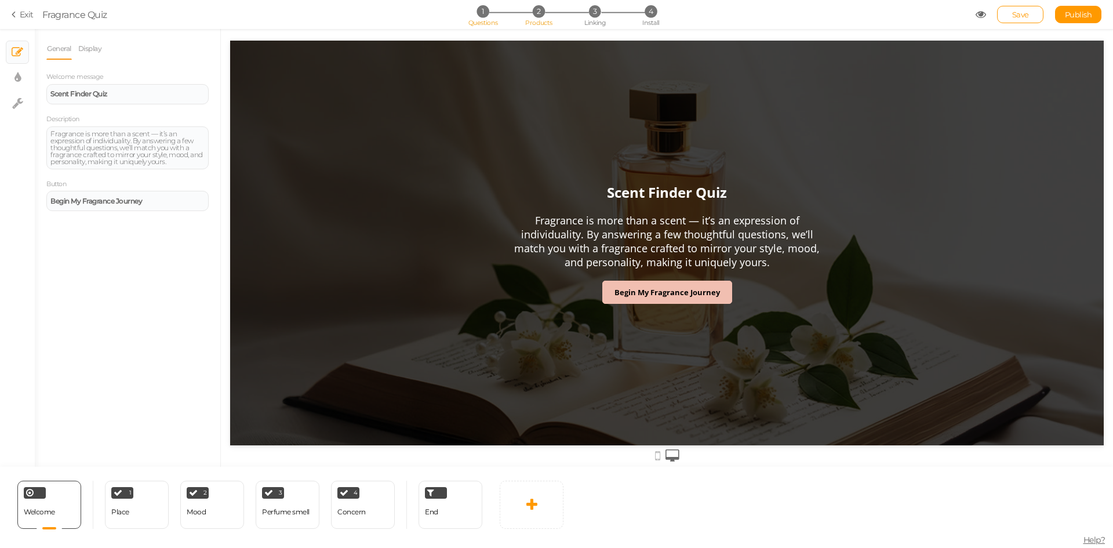
click at [530, 19] on span "Products" at bounding box center [538, 23] width 27 height 8
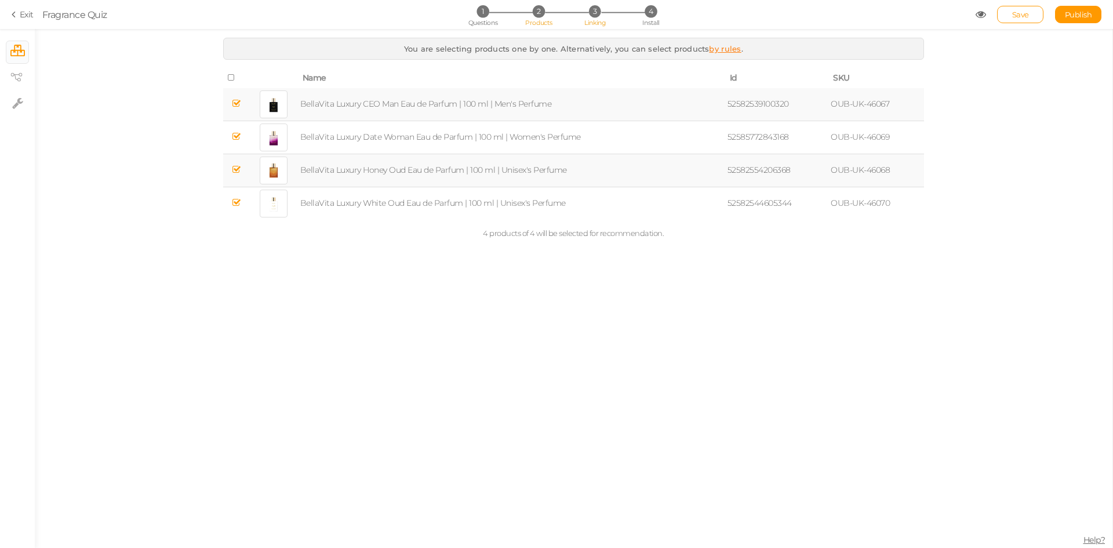
click at [602, 8] on li "3 Linking" at bounding box center [595, 11] width 54 height 12
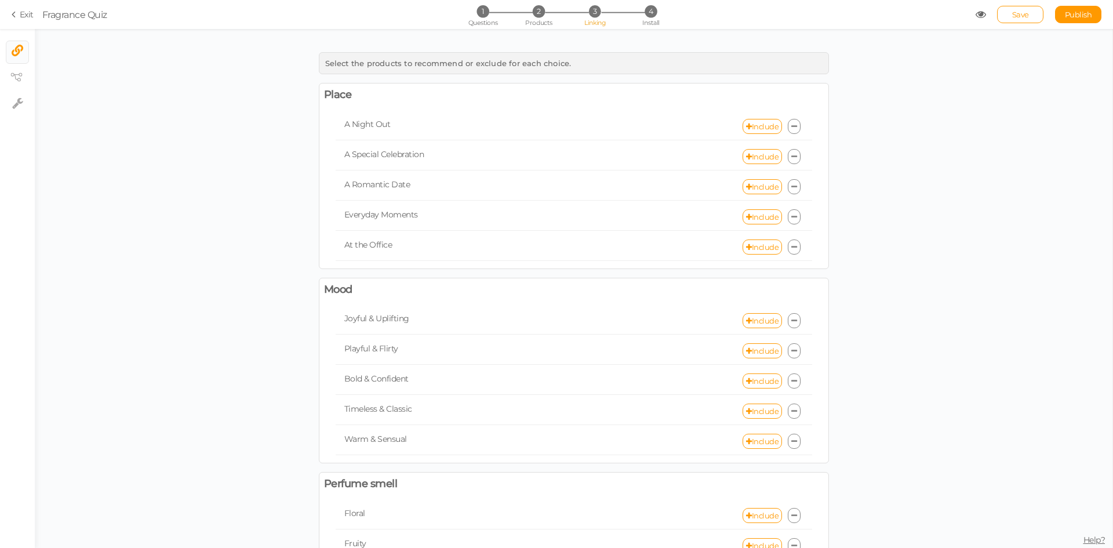
click at [496, 18] on div "1 Questions 2 Products 3 Linking 4 Install" at bounding box center [556, 15] width 243 height 21
click at [487, 16] on span "1" at bounding box center [482, 11] width 12 height 12
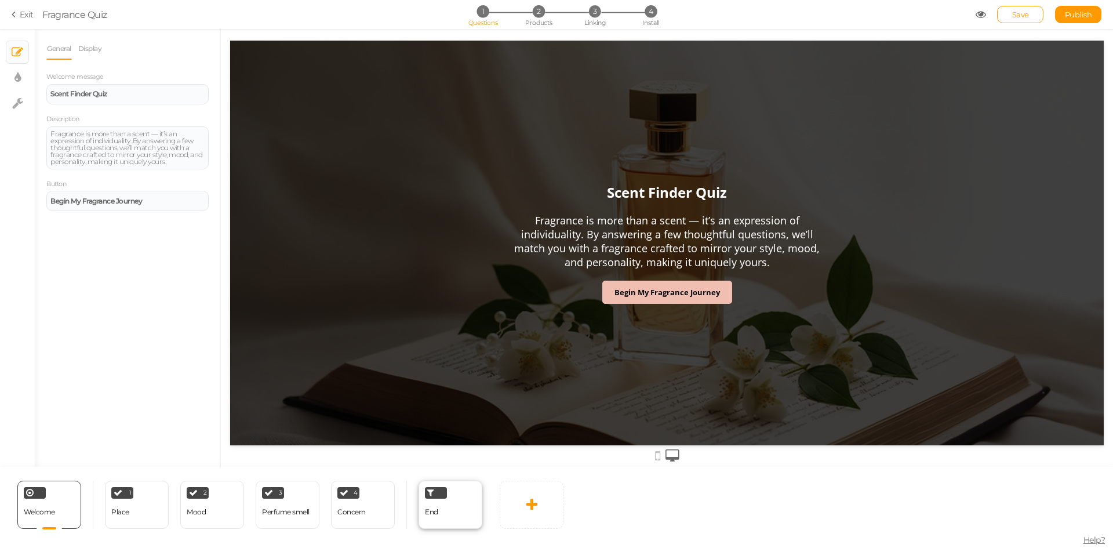
click at [461, 505] on div "End" at bounding box center [450, 505] width 64 height 48
select select "GBP"
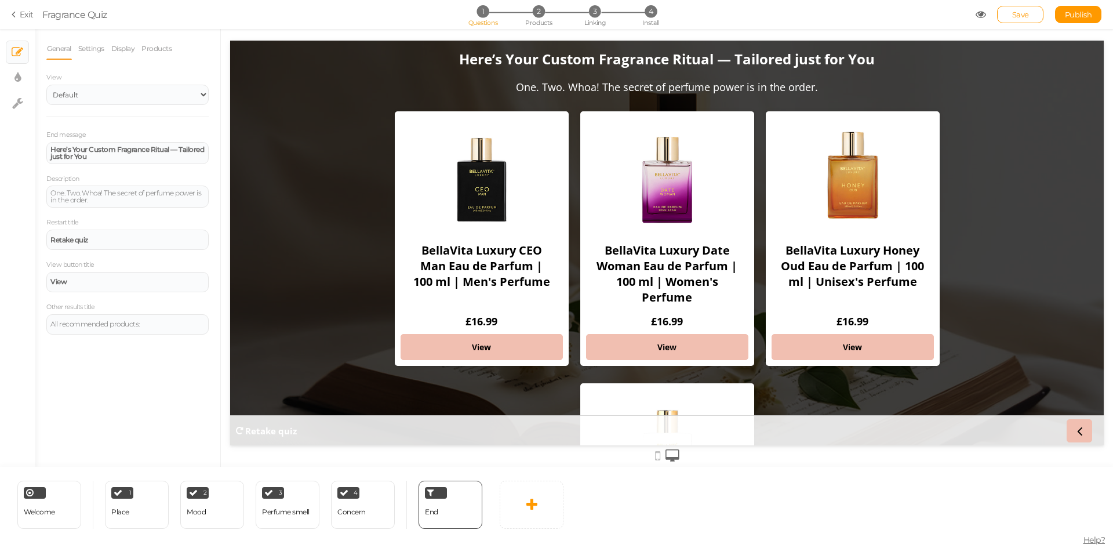
click at [159, 35] on div "General Settings Display Products View Default Top End message Here’s Your Cust…" at bounding box center [127, 248] width 185 height 438
click at [162, 45] on link "Products" at bounding box center [156, 49] width 31 height 22
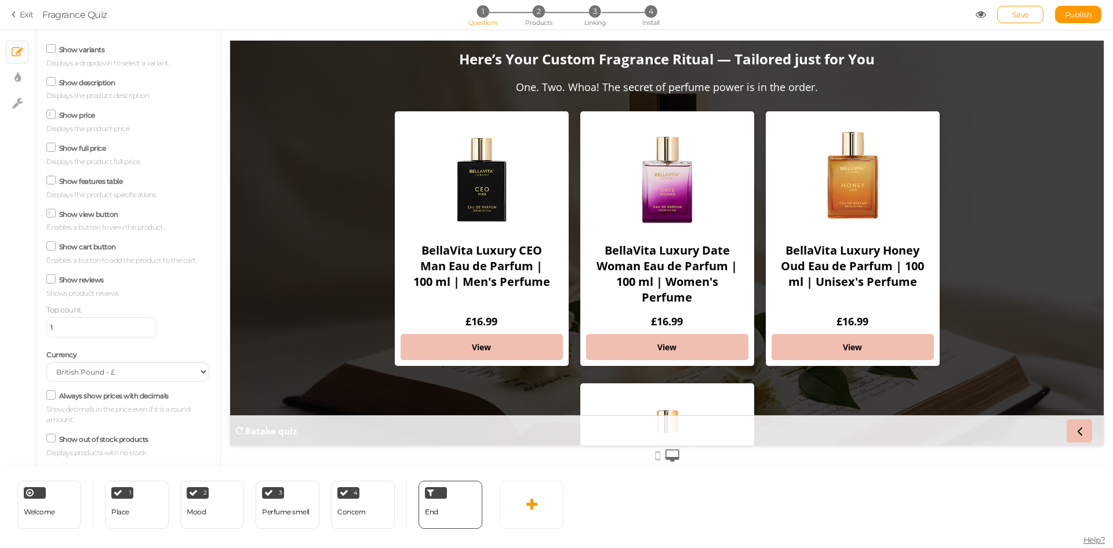
scroll to position [129, 0]
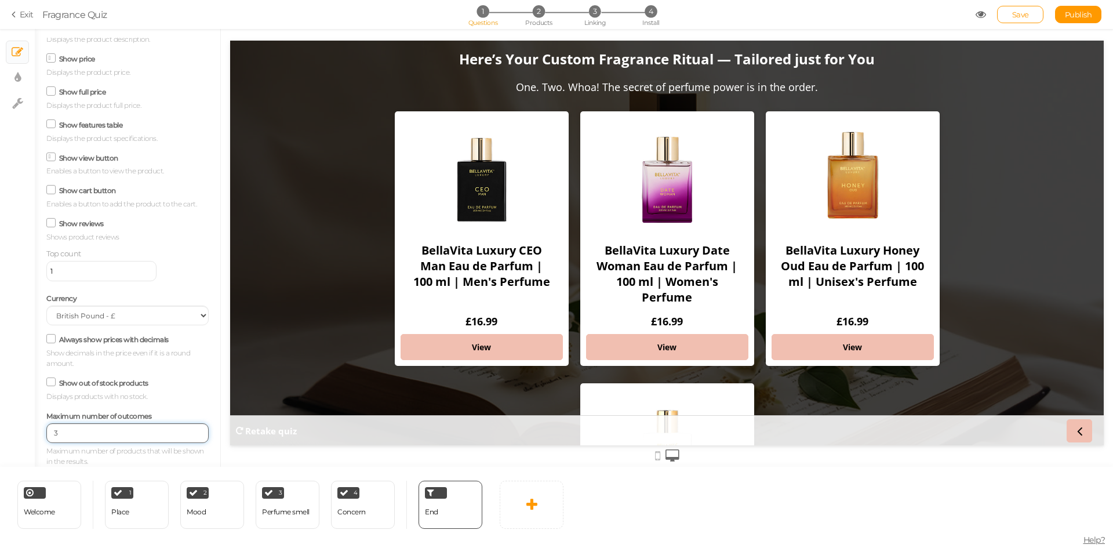
click at [187, 434] on input "3" at bounding box center [127, 433] width 162 height 20
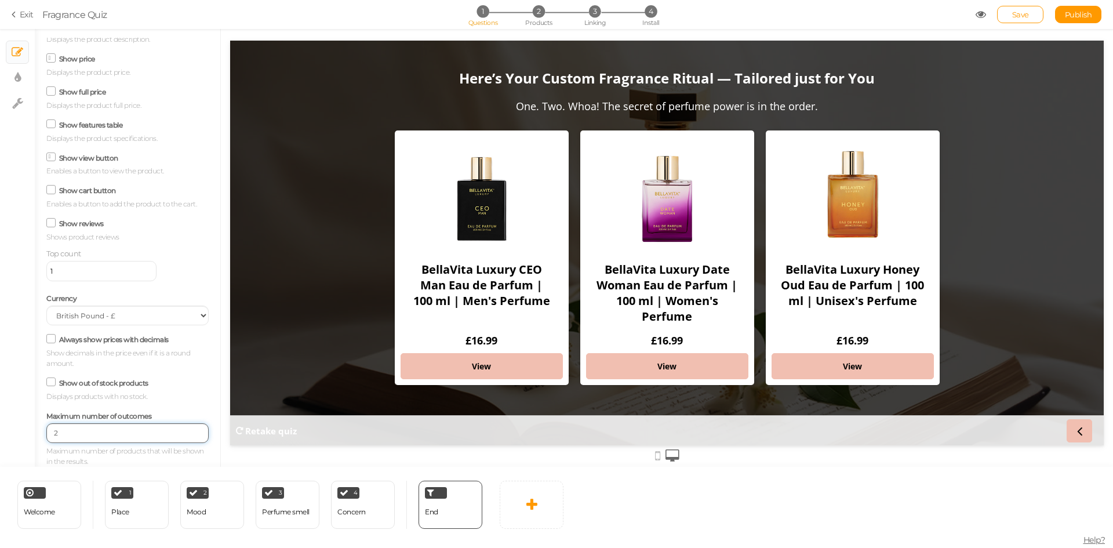
click at [187, 434] on input "2" at bounding box center [127, 433] width 162 height 20
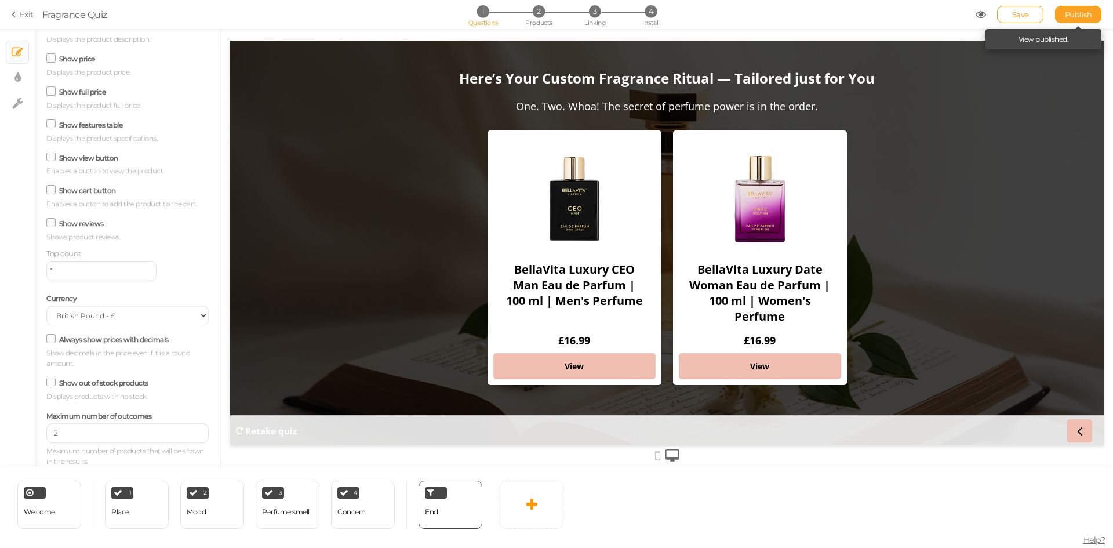
click at [1076, 12] on span "Publish" at bounding box center [1078, 14] width 27 height 9
click at [187, 429] on input "3" at bounding box center [127, 433] width 162 height 20
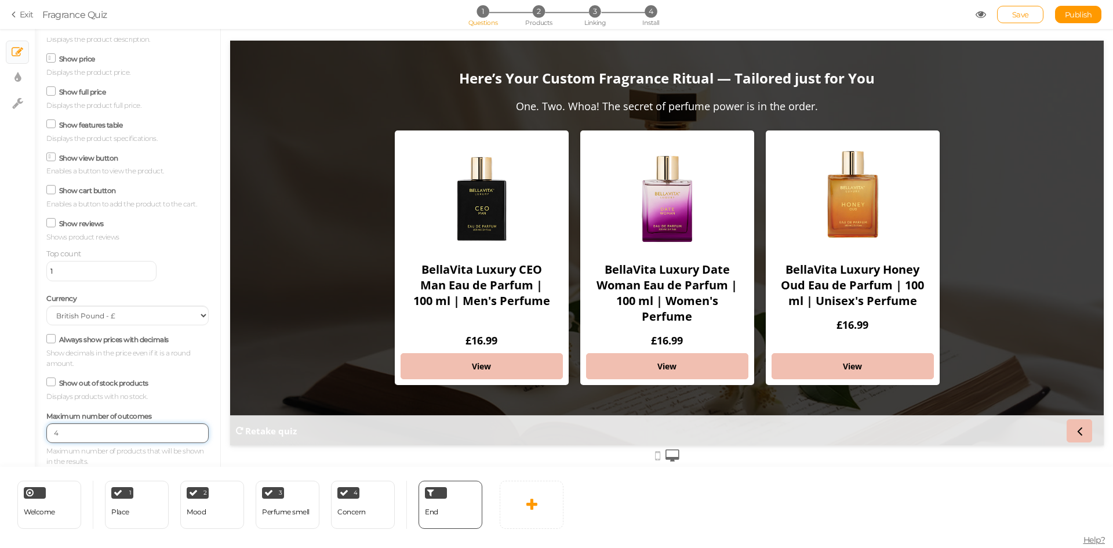
click at [187, 429] on input "4" at bounding box center [127, 433] width 162 height 20
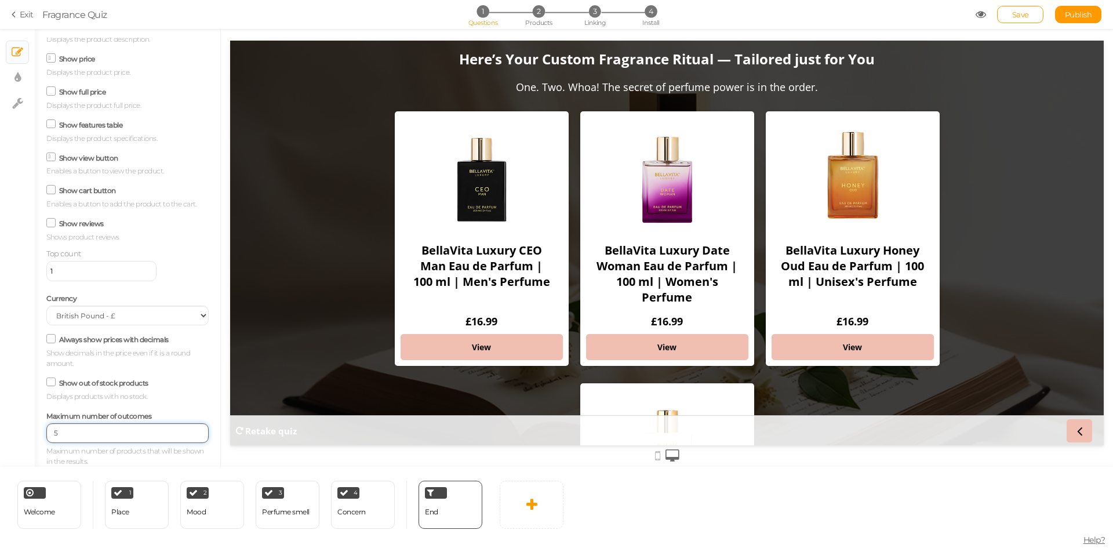
click at [187, 429] on input "5" at bounding box center [127, 433] width 162 height 20
click at [187, 429] on input "6" at bounding box center [127, 433] width 162 height 20
click at [187, 429] on input "7" at bounding box center [127, 433] width 162 height 20
click at [187, 429] on input "8" at bounding box center [127, 433] width 162 height 20
click at [188, 436] on input "7" at bounding box center [127, 433] width 162 height 20
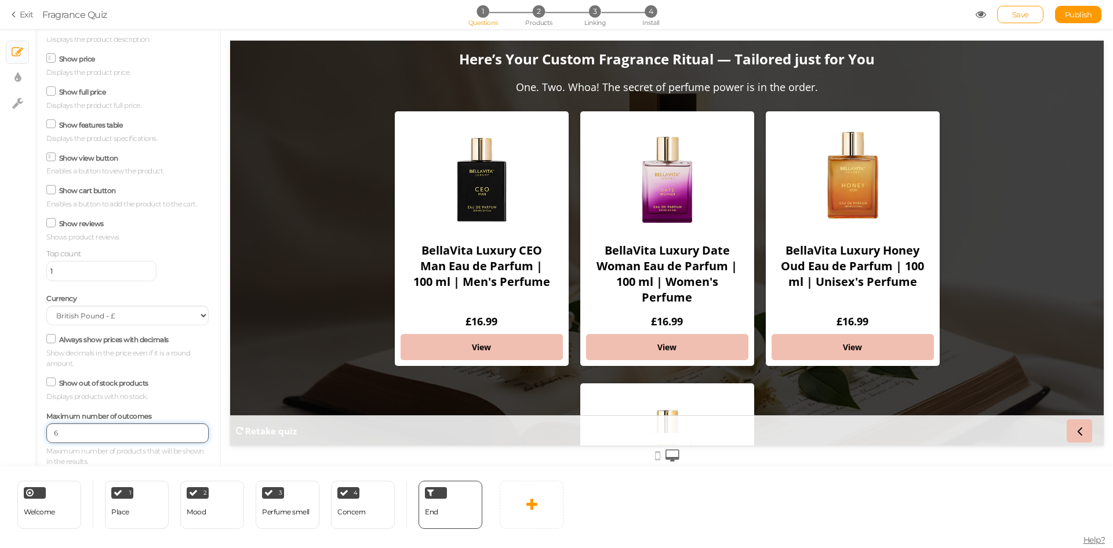
click at [188, 436] on input "6" at bounding box center [127, 433] width 162 height 20
click at [188, 436] on input "5" at bounding box center [127, 433] width 162 height 20
click at [188, 436] on input "4" at bounding box center [127, 433] width 162 height 20
click at [188, 436] on input "3" at bounding box center [127, 433] width 162 height 20
type input "2"
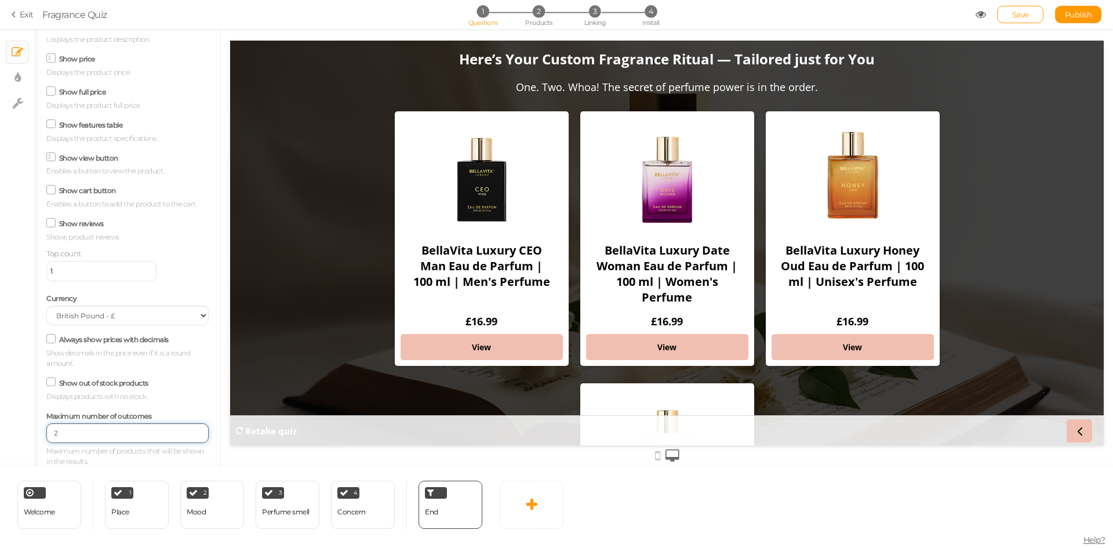
click at [188, 436] on input "2" at bounding box center [127, 433] width 162 height 20
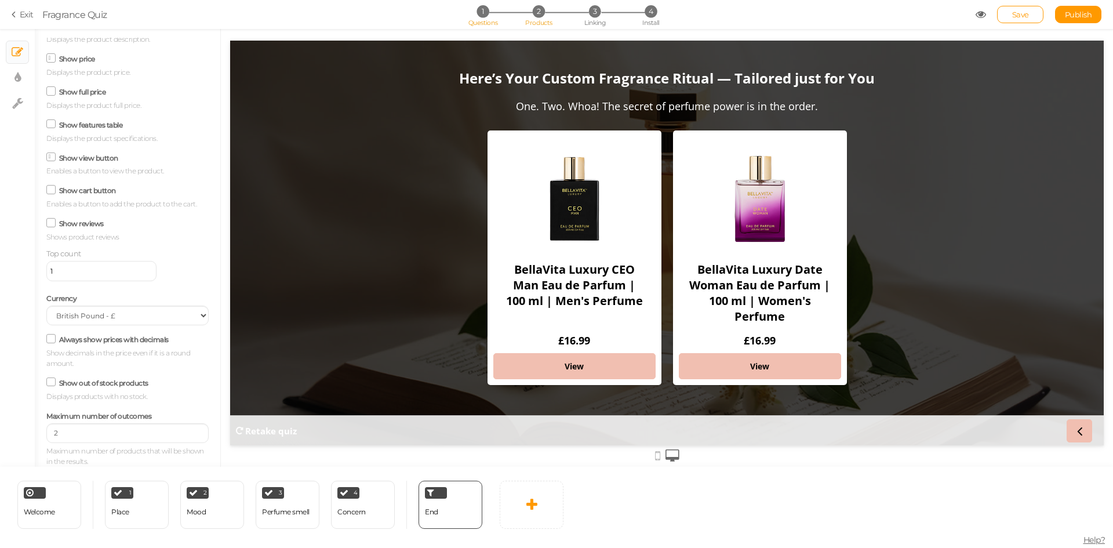
click at [540, 21] on span "Products" at bounding box center [538, 23] width 27 height 8
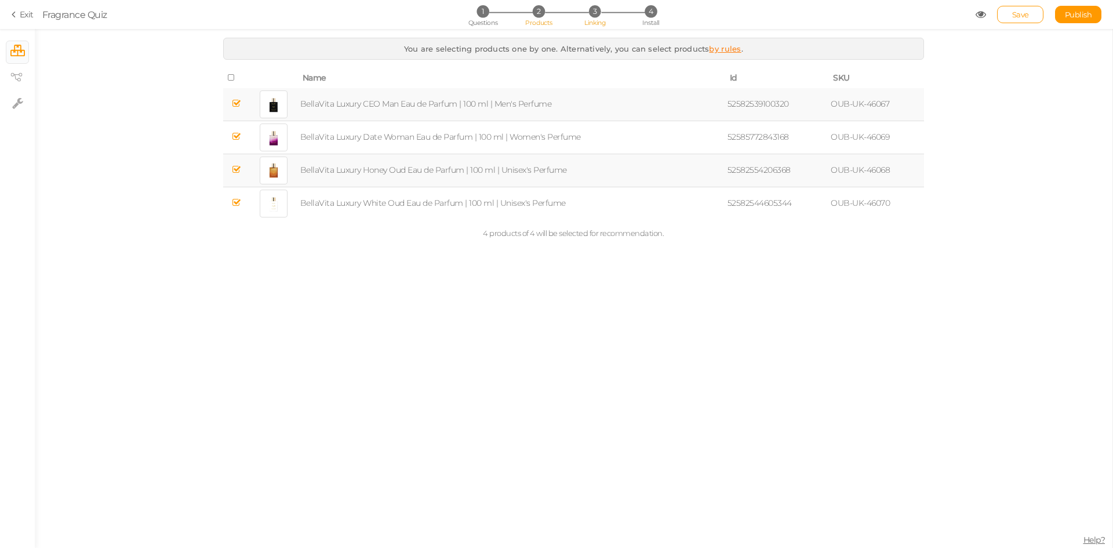
click at [591, 14] on span "3" at bounding box center [595, 11] width 12 height 12
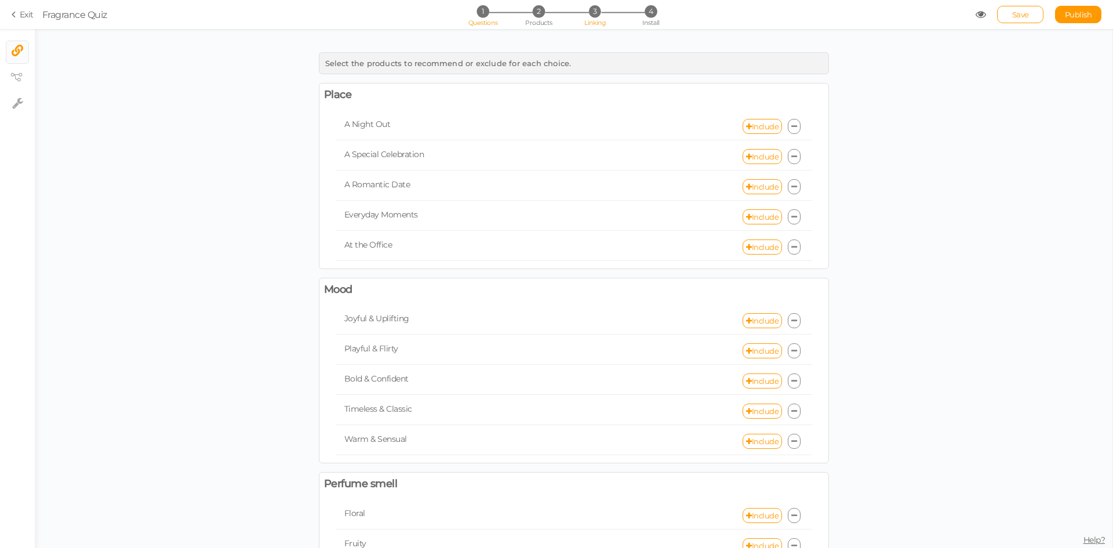
click at [486, 21] on span "Questions" at bounding box center [483, 23] width 30 height 8
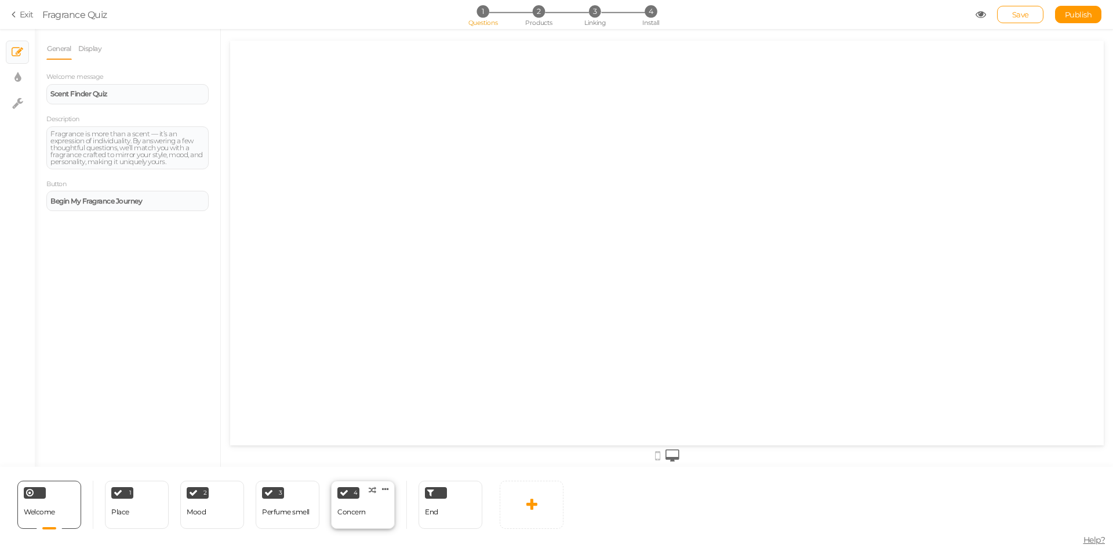
click at [376, 519] on div "4 Concern × Define the conditions to show this slide. Clone Change type Delete" at bounding box center [363, 505] width 64 height 48
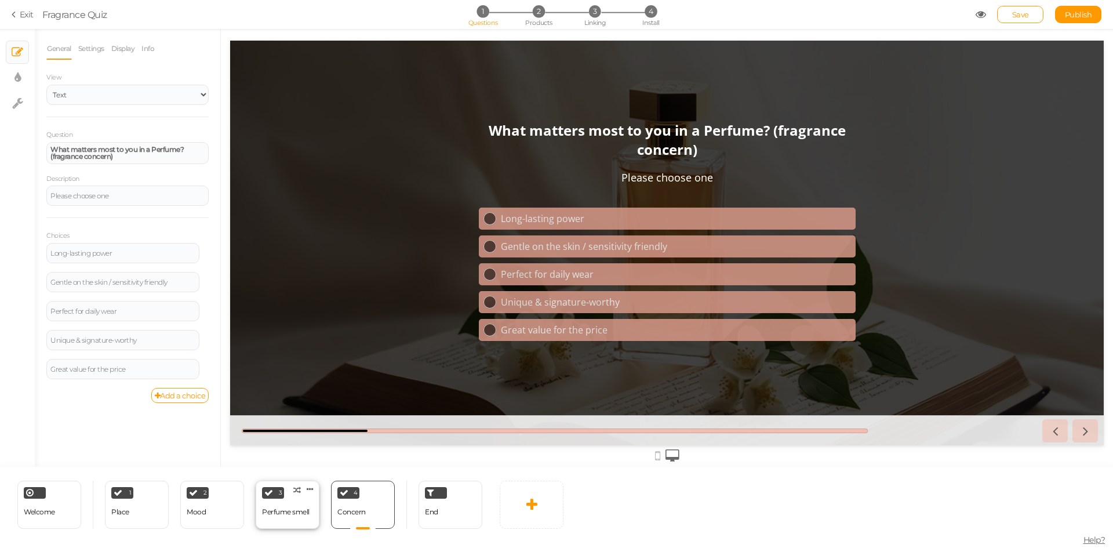
click at [300, 513] on div "Perfume smell" at bounding box center [286, 512] width 48 height 8
select select "2"
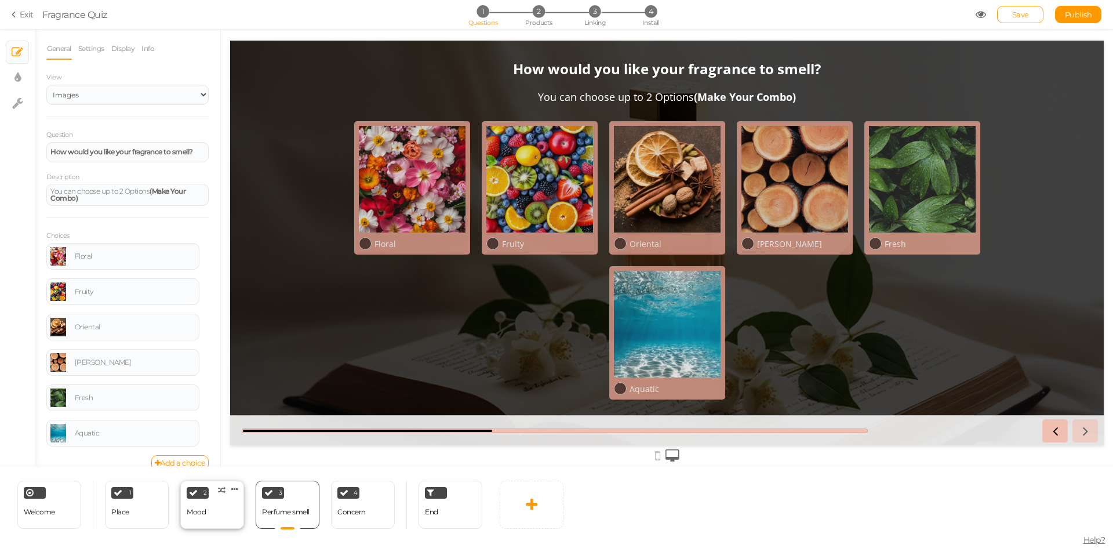
click at [228, 515] on div "2 Mood × Define the conditions to show this slide. Clone Change type Delete" at bounding box center [212, 505] width 64 height 48
select select "2"
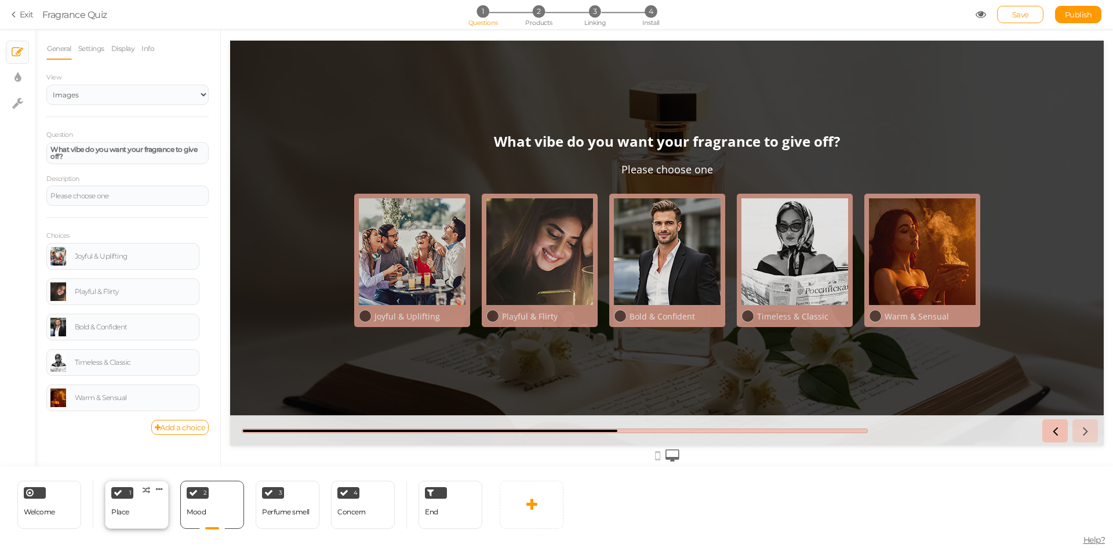
click at [126, 512] on div "Place" at bounding box center [120, 512] width 18 height 8
select select "2"
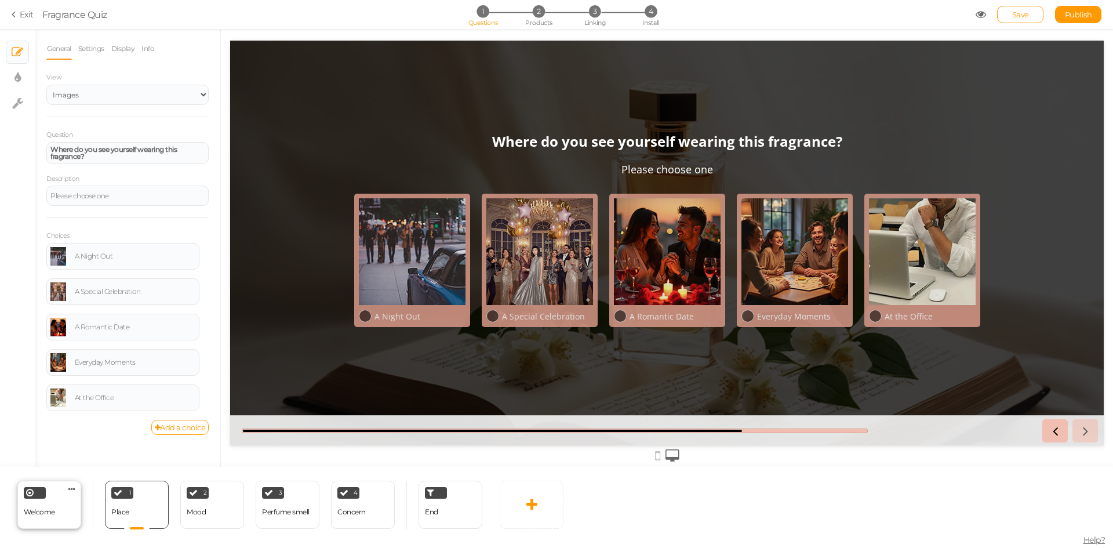
click at [38, 516] on div "Welcome" at bounding box center [39, 512] width 31 height 20
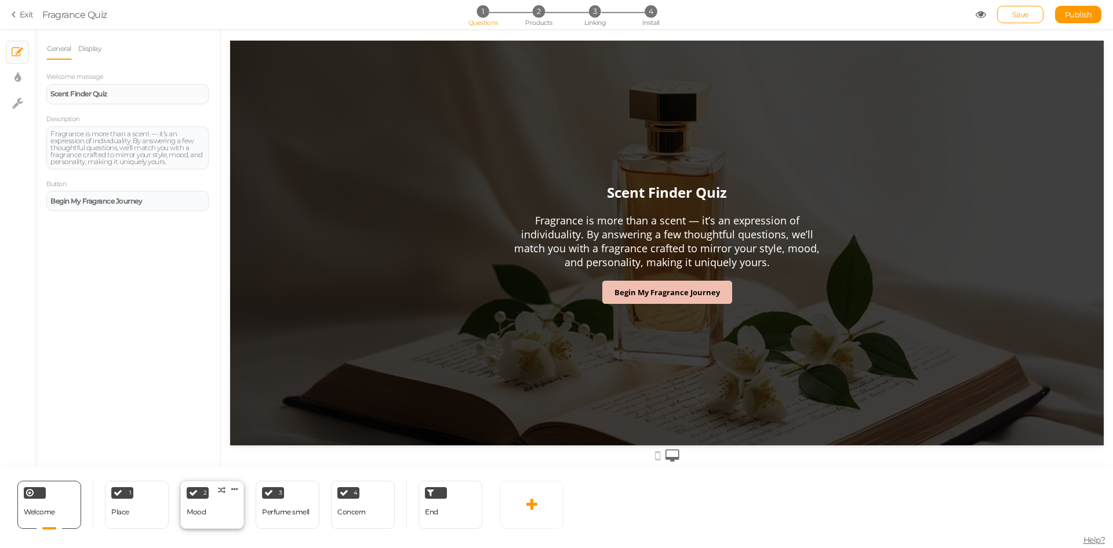
click at [212, 518] on div "2 Mood × Define the conditions to show this slide. Clone Change type Delete" at bounding box center [212, 505] width 64 height 48
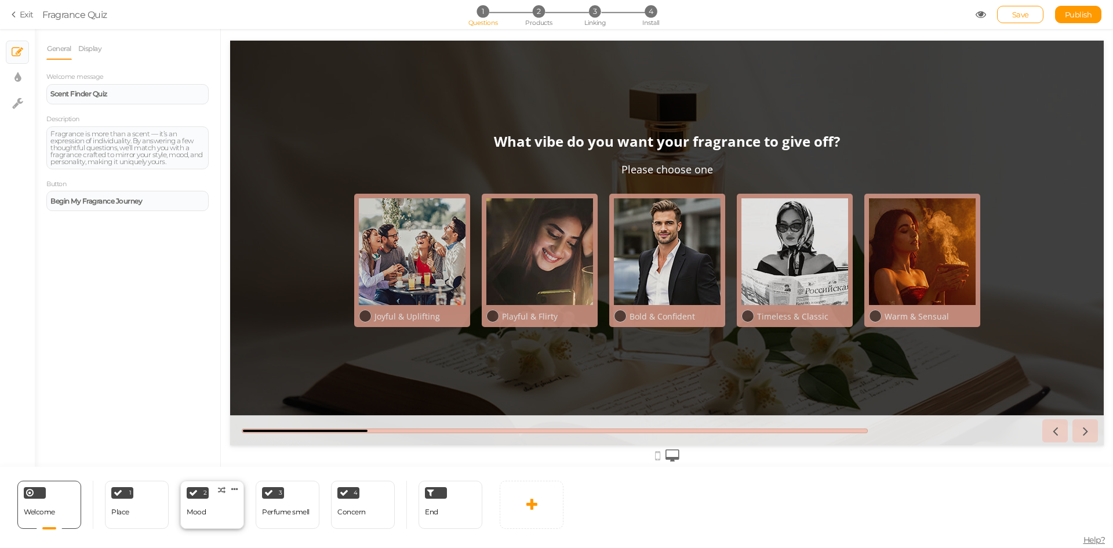
select select "2"
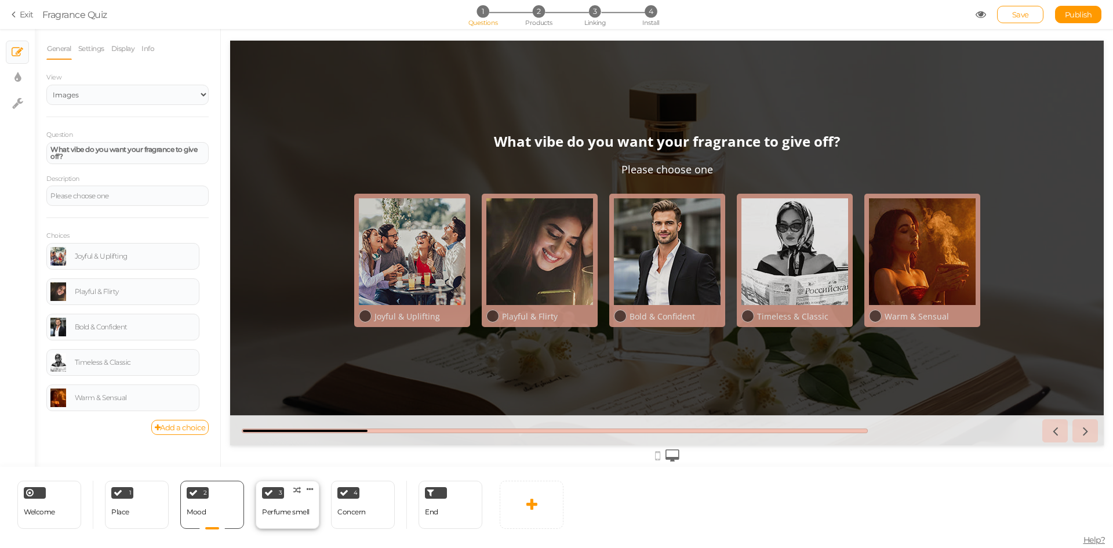
click at [293, 522] on div "Perfume smell" at bounding box center [286, 512] width 48 height 20
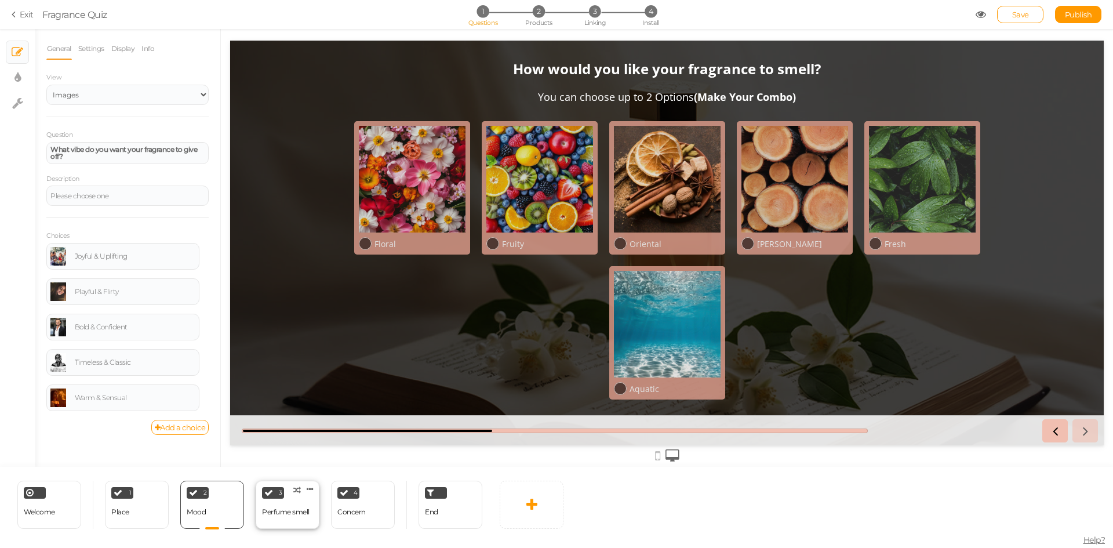
select select "2"
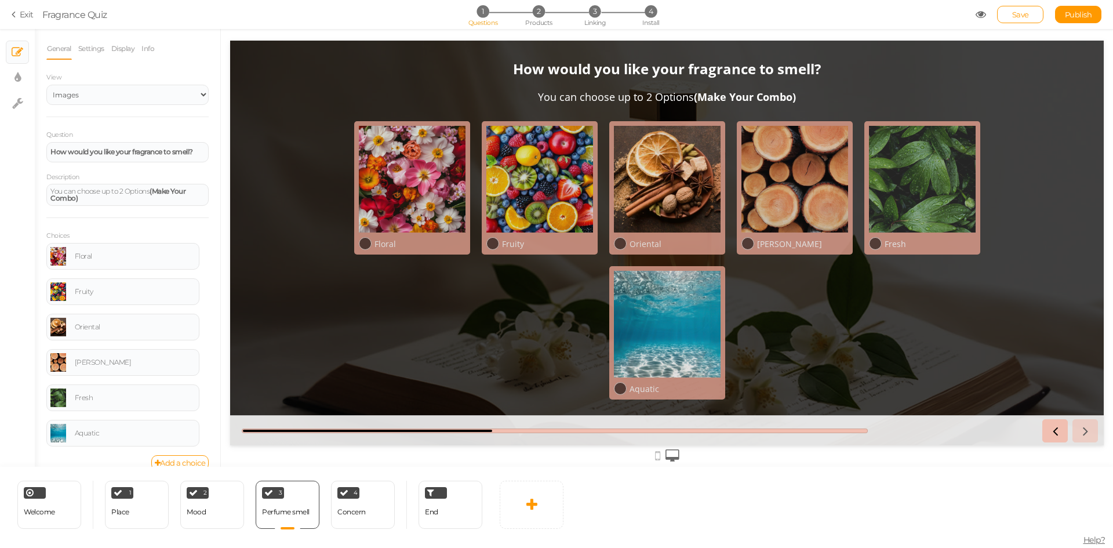
click at [380, 533] on div "Welcome Delete 1 Place × Define the conditions to show this slide. Clone Change…" at bounding box center [244, 504] width 488 height 75
click at [375, 524] on div "4 Concern × Define the conditions to show this slide. Clone Change type Delete" at bounding box center [363, 505] width 64 height 48
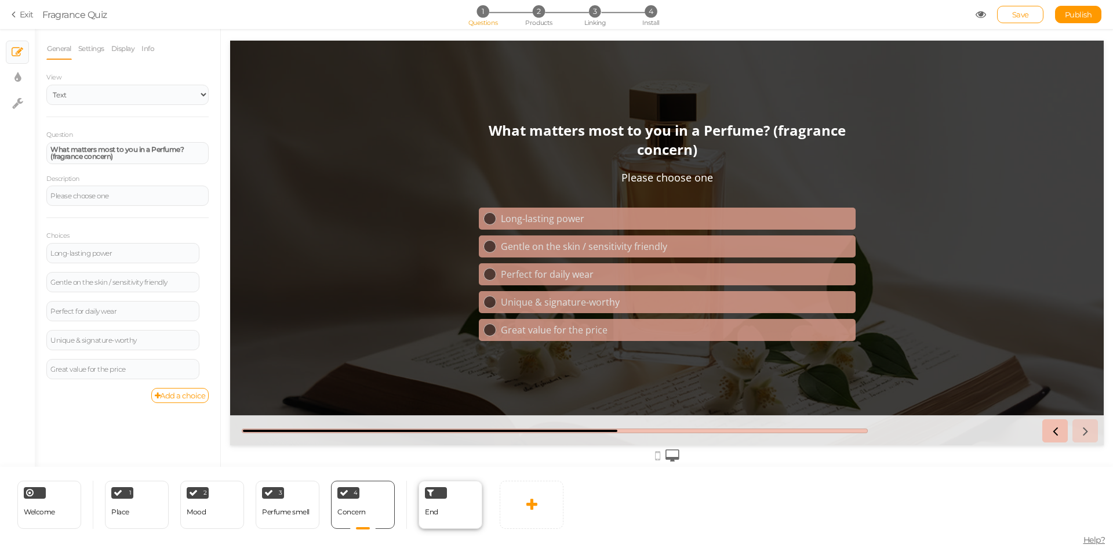
click at [467, 515] on div "End" at bounding box center [450, 505] width 64 height 48
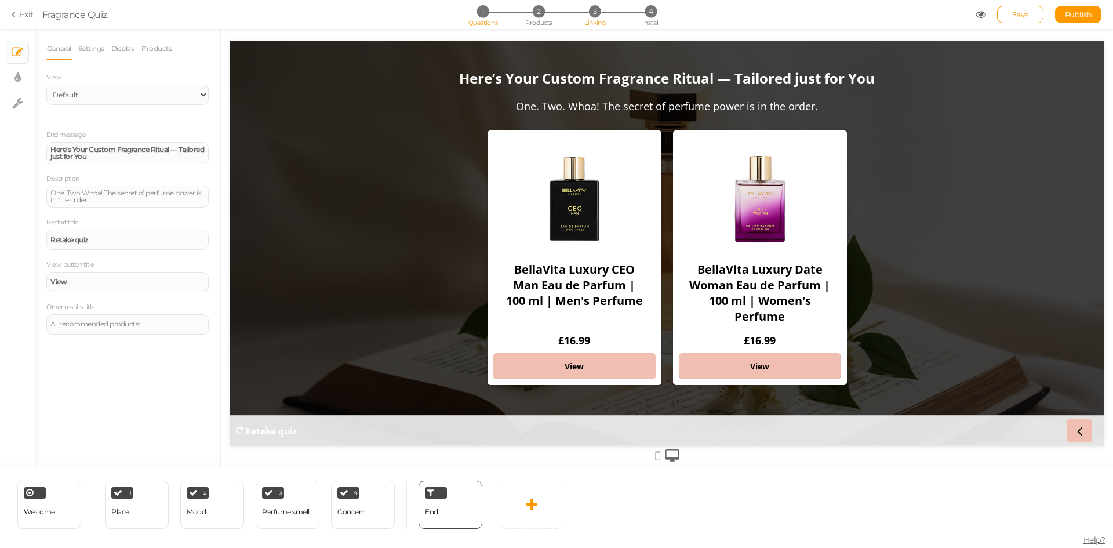
click at [603, 24] on span "Linking" at bounding box center [594, 23] width 21 height 8
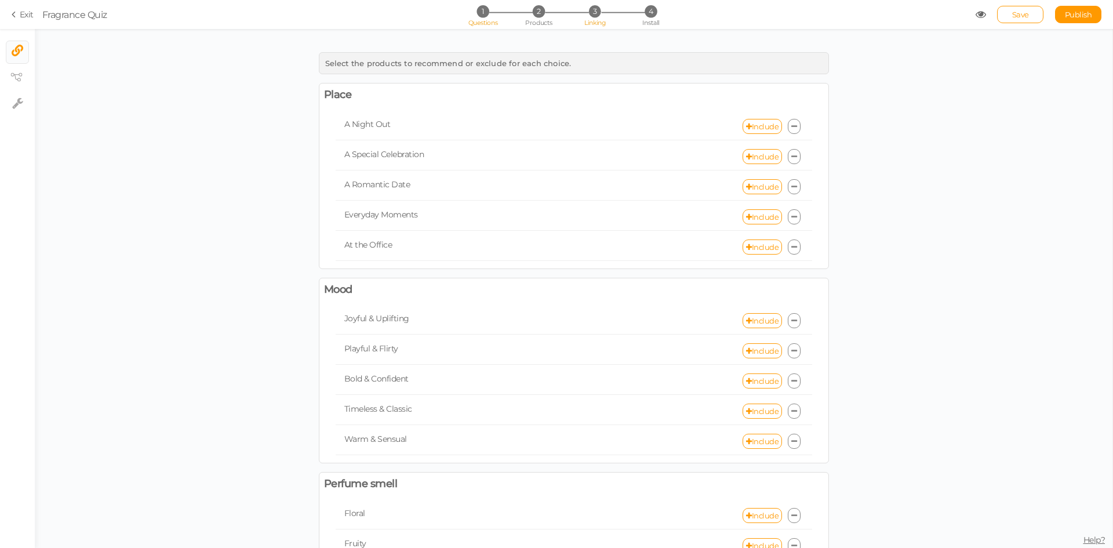
click at [484, 16] on span "1" at bounding box center [482, 11] width 12 height 12
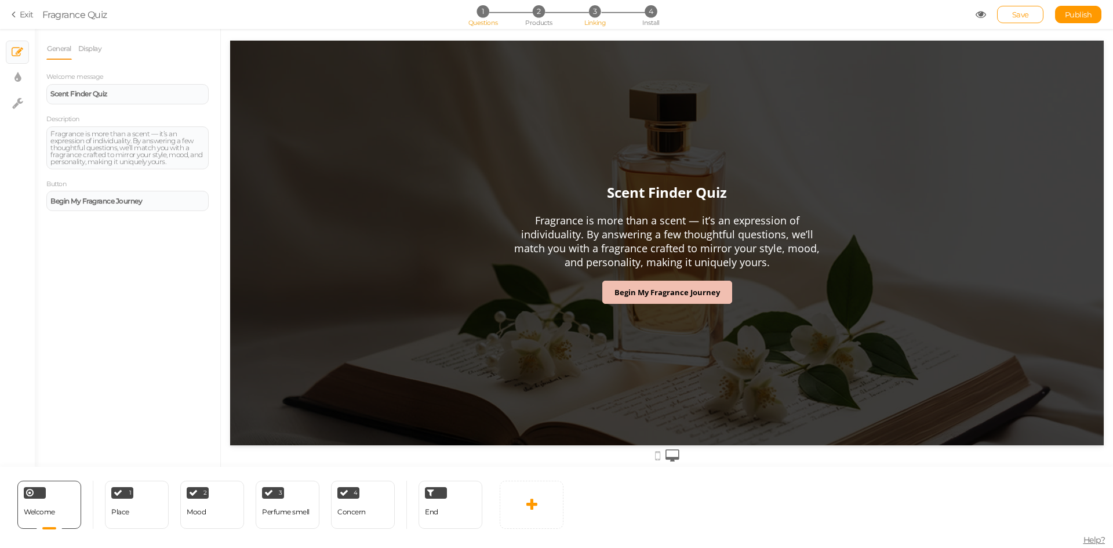
click at [595, 22] on span "Linking" at bounding box center [594, 23] width 21 height 8
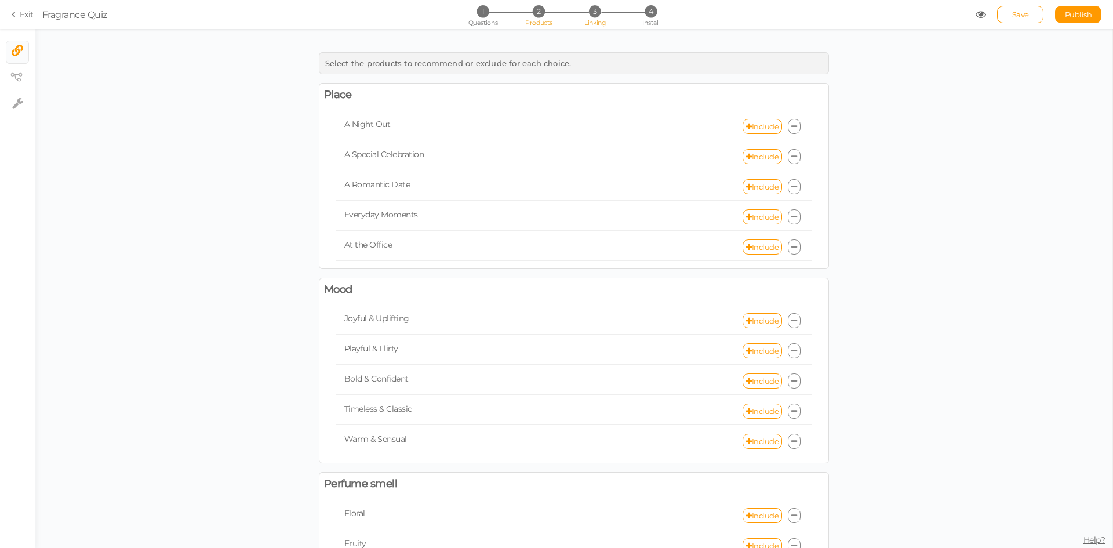
click at [541, 26] on span "Products" at bounding box center [538, 23] width 27 height 8
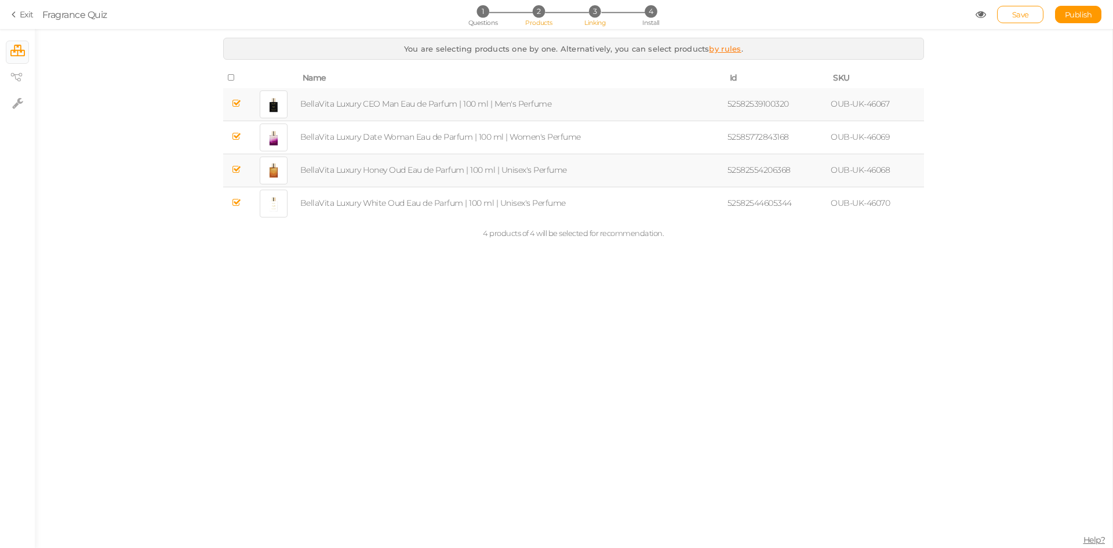
click at [588, 21] on span "Linking" at bounding box center [594, 23] width 21 height 8
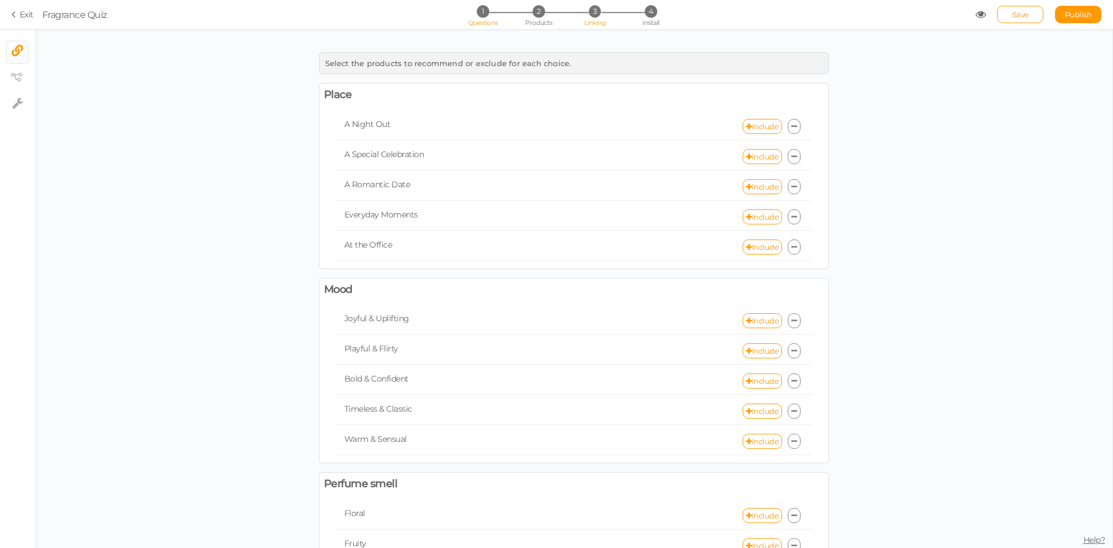
click at [485, 20] on span "Questions" at bounding box center [483, 23] width 30 height 8
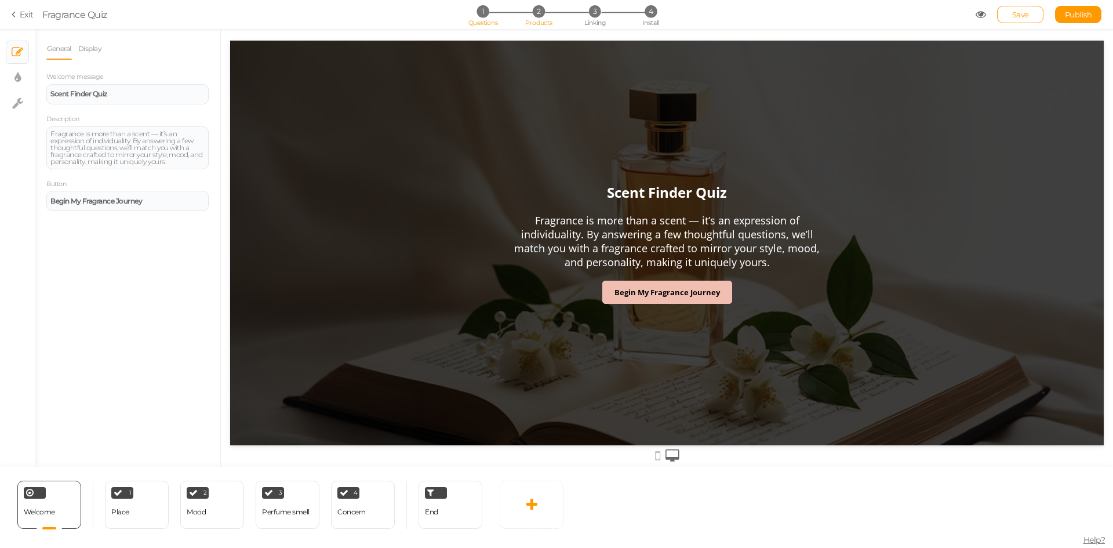
click at [536, 19] on span "Products" at bounding box center [538, 23] width 27 height 8
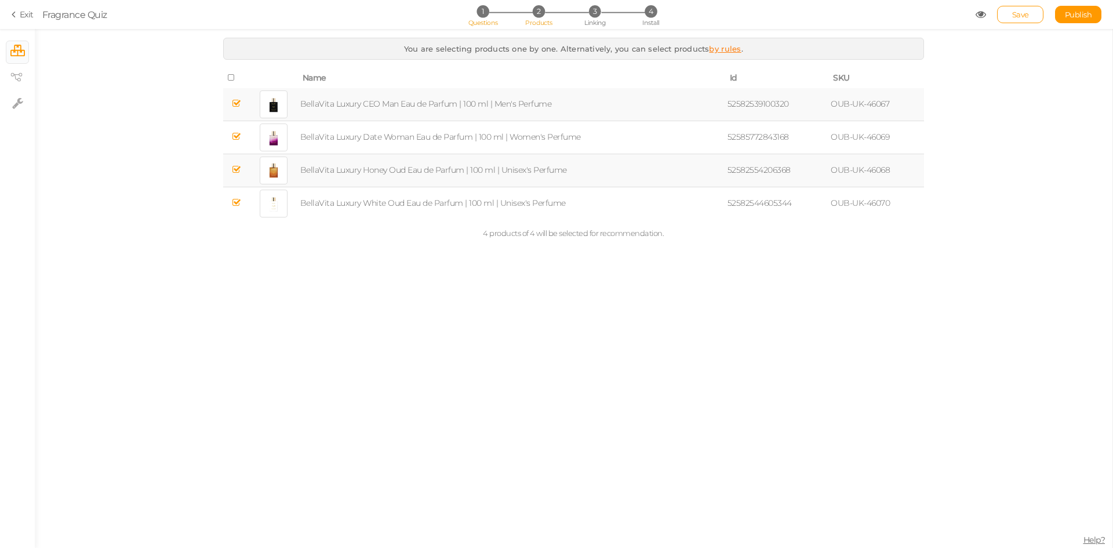
click at [484, 17] on span "1" at bounding box center [482, 11] width 12 height 12
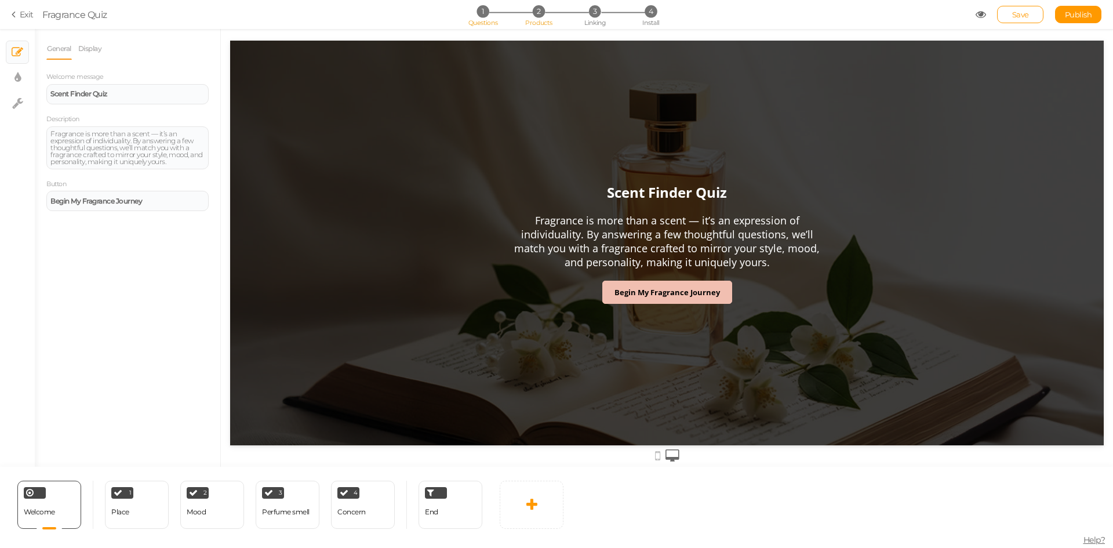
click at [540, 26] on span "Products" at bounding box center [538, 23] width 27 height 8
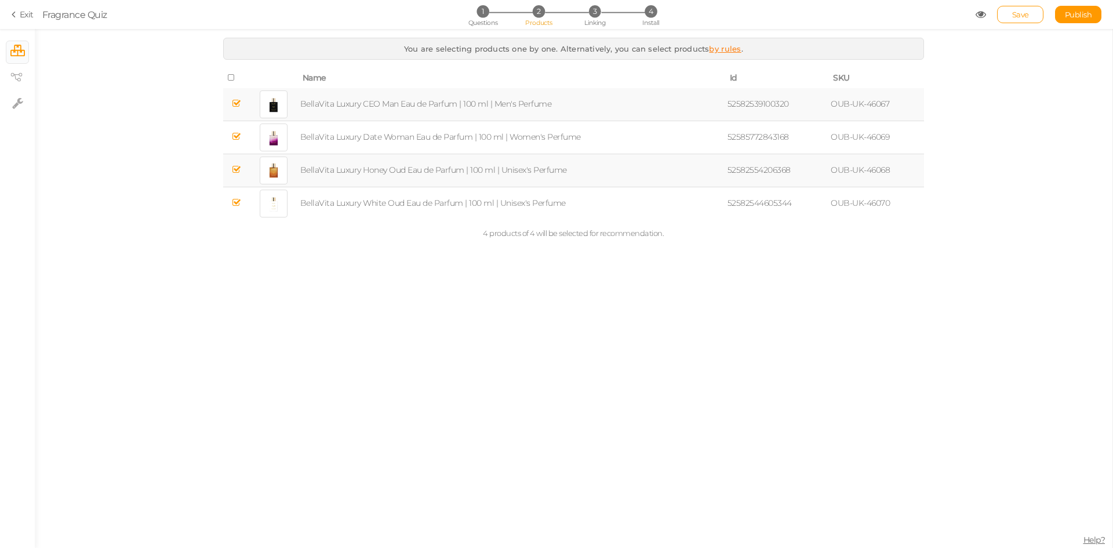
click at [476, 18] on div "1 Questions 2 Products 3 Linking 4 Install" at bounding box center [556, 15] width 243 height 21
click at [485, 22] on span "Questions" at bounding box center [483, 23] width 30 height 8
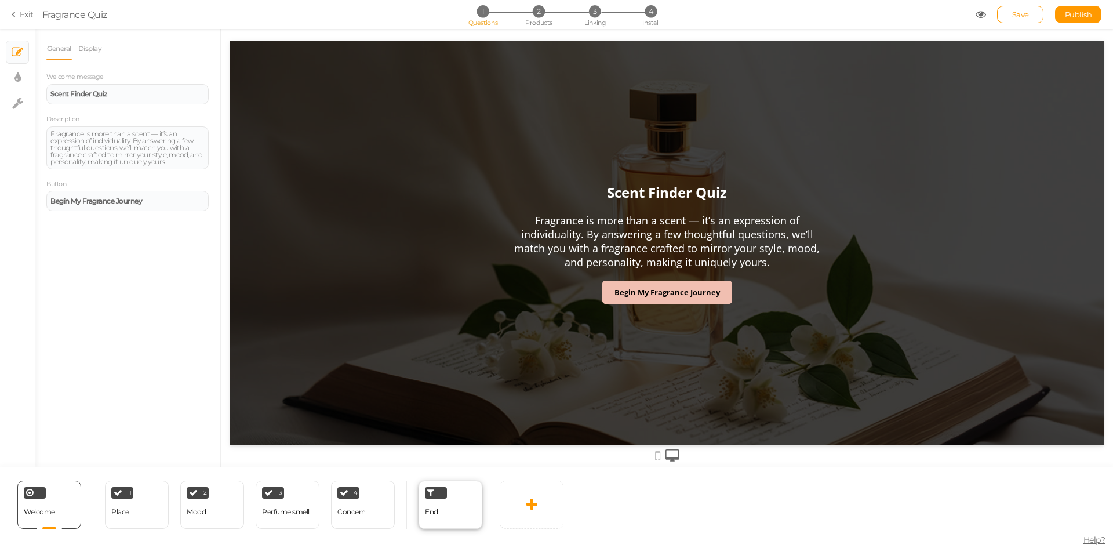
click at [439, 507] on div "End" at bounding box center [450, 505] width 64 height 48
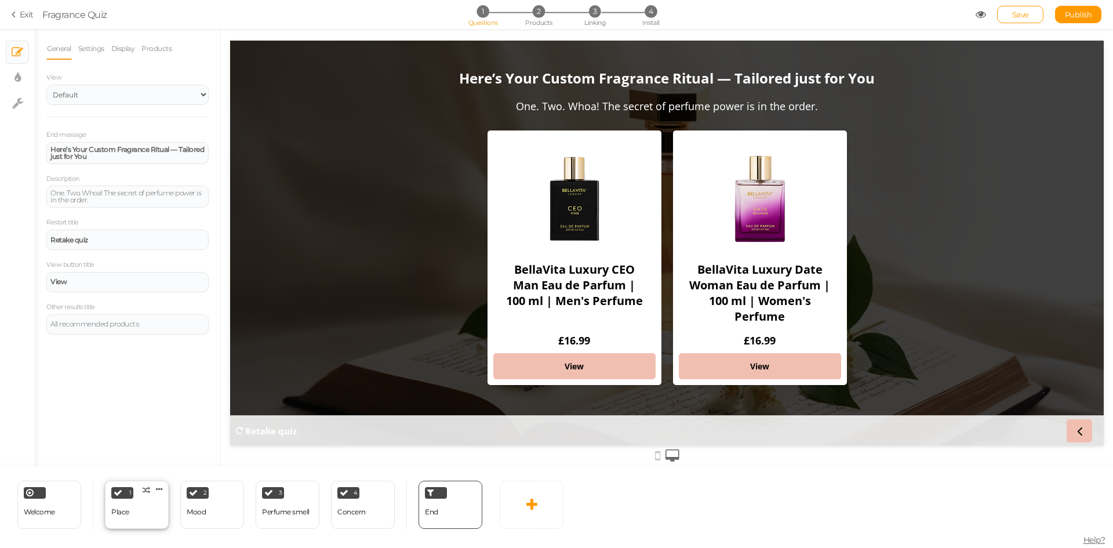
click at [121, 514] on div "Place" at bounding box center [120, 512] width 18 height 8
select select "2"
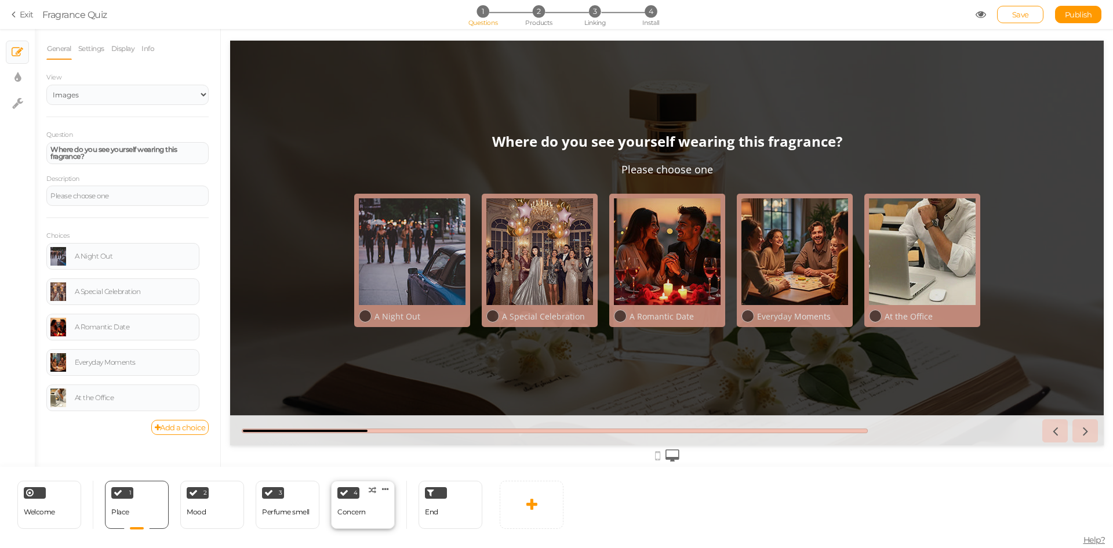
click at [374, 512] on div "4 Concern × Define the conditions to show this slide. Clone Change type Delete" at bounding box center [363, 505] width 64 height 48
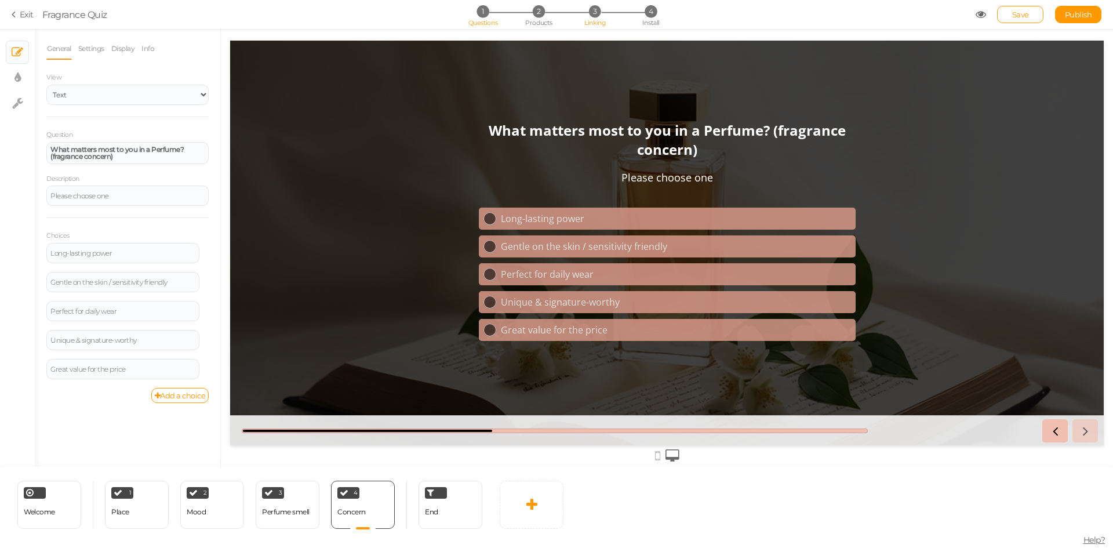
click at [603, 13] on li "3 Linking" at bounding box center [595, 11] width 54 height 12
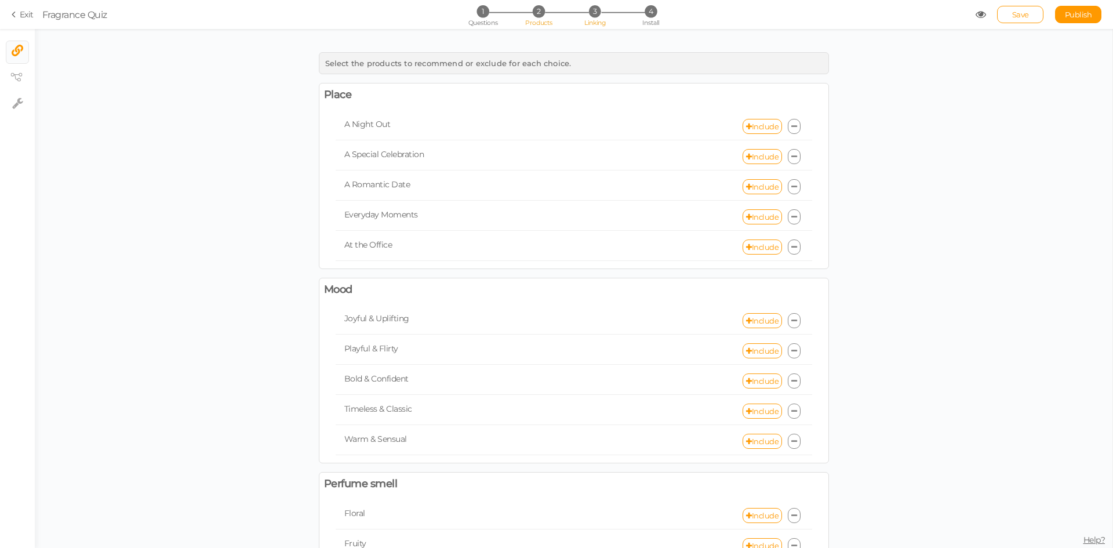
click at [539, 23] on span "Products" at bounding box center [538, 23] width 27 height 8
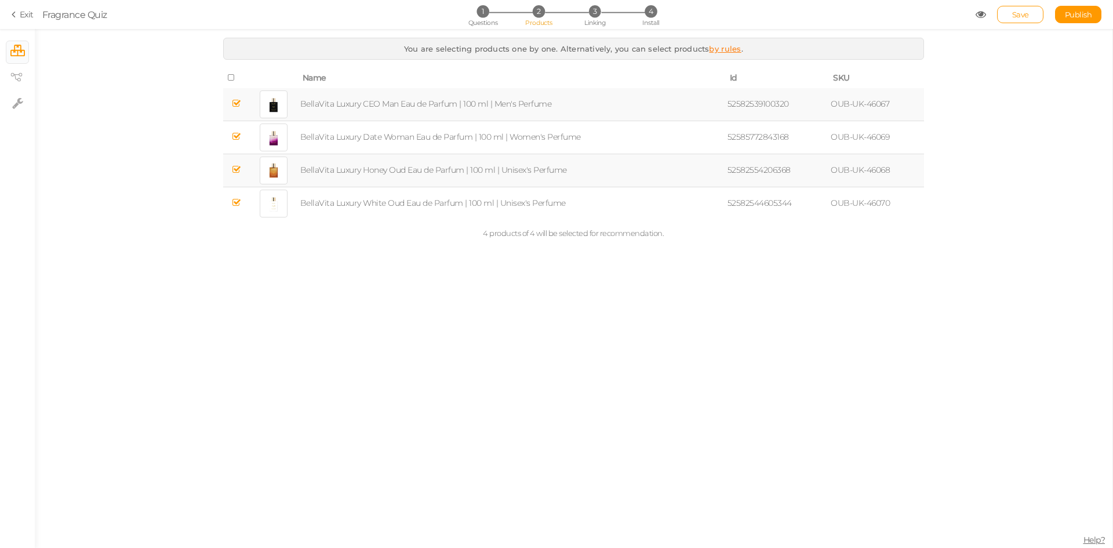
click at [589, 27] on section "Exit Fragrance Quiz 1 Questions 2 Products 3 Linking 4 Install Save Publish Vie…" at bounding box center [556, 14] width 1113 height 29
click at [595, 24] on span "Linking" at bounding box center [594, 23] width 21 height 8
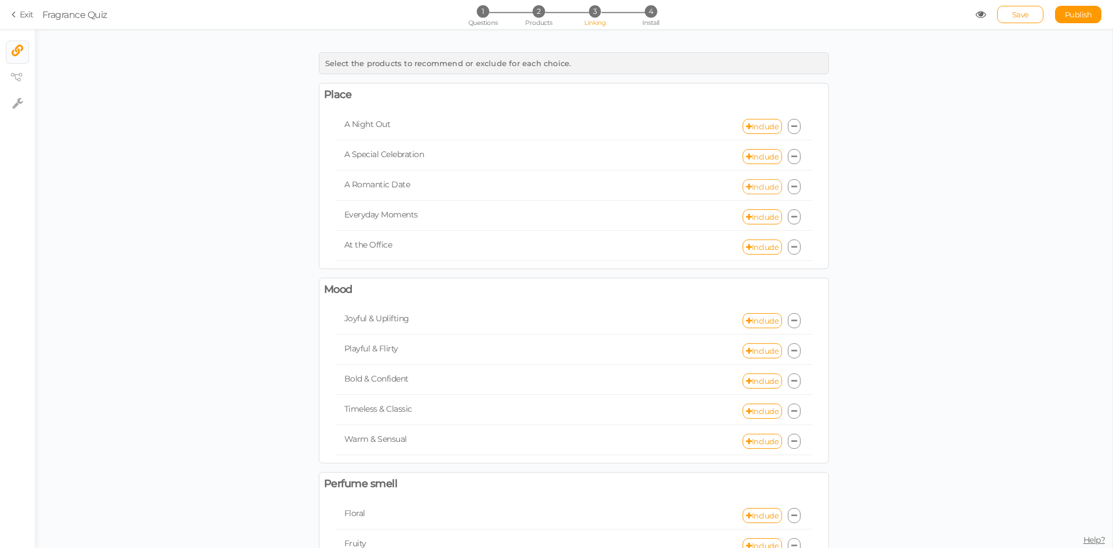
click at [747, 183] on link "Include" at bounding box center [761, 186] width 39 height 15
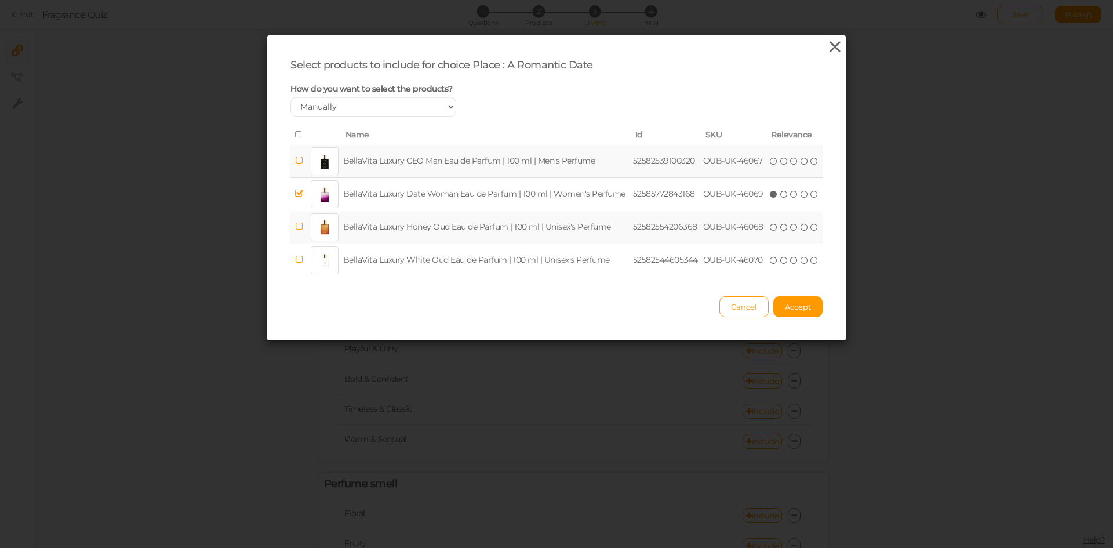
click at [832, 44] on icon at bounding box center [835, 46] width 17 height 17
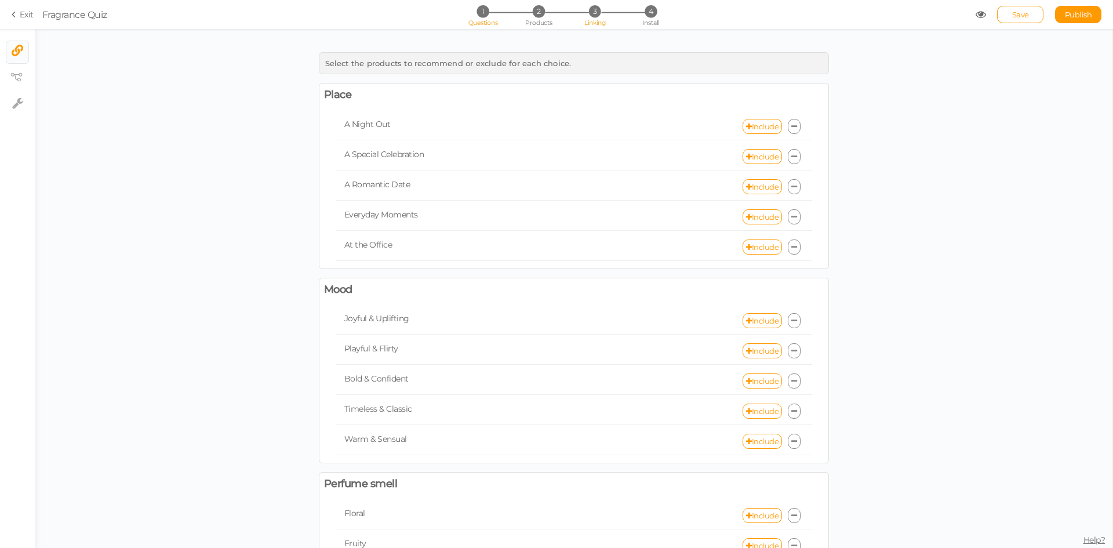
click at [492, 11] on li "1 Questions" at bounding box center [483, 11] width 54 height 12
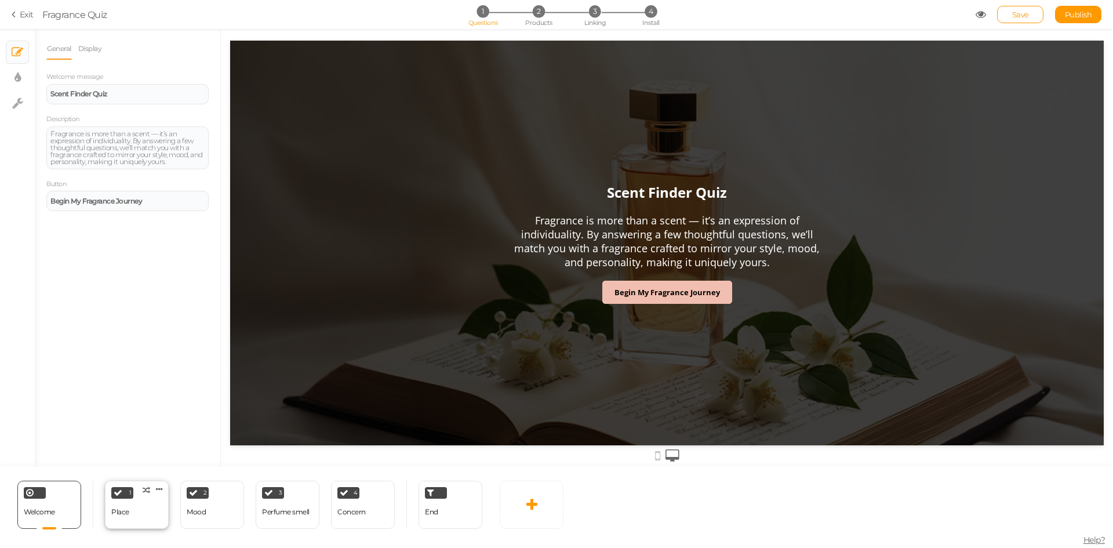
click at [151, 515] on div "1 Place × Define the conditions to show this slide. Clone Change type Delete" at bounding box center [137, 505] width 64 height 48
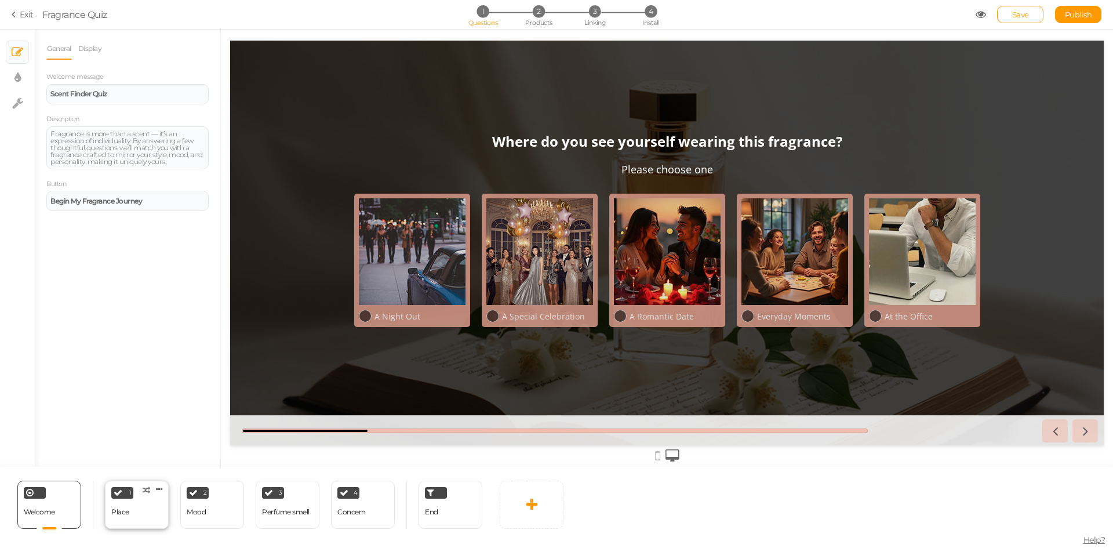
select select "2"
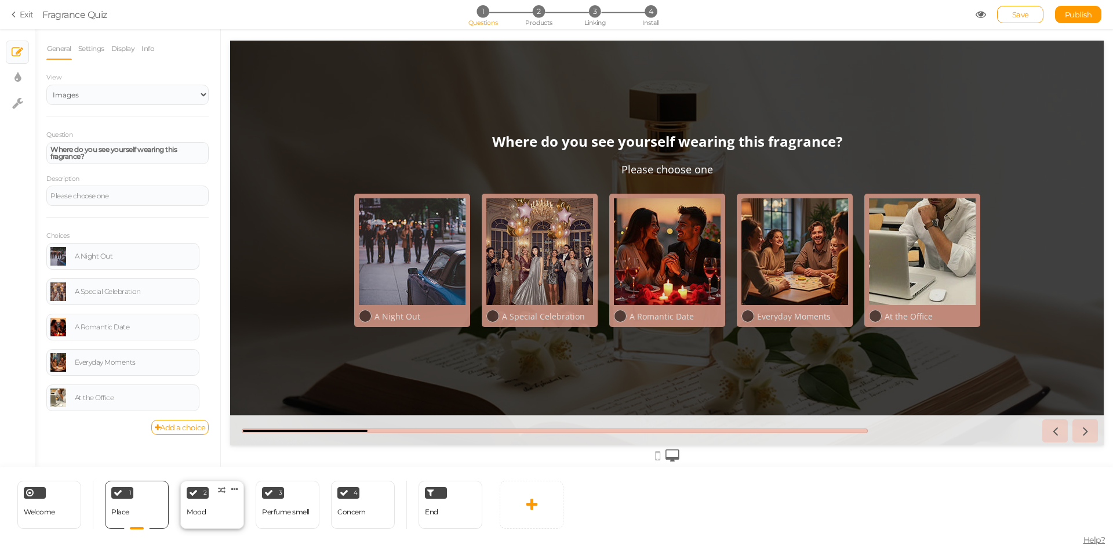
click at [221, 528] on div at bounding box center [212, 528] width 26 height 1
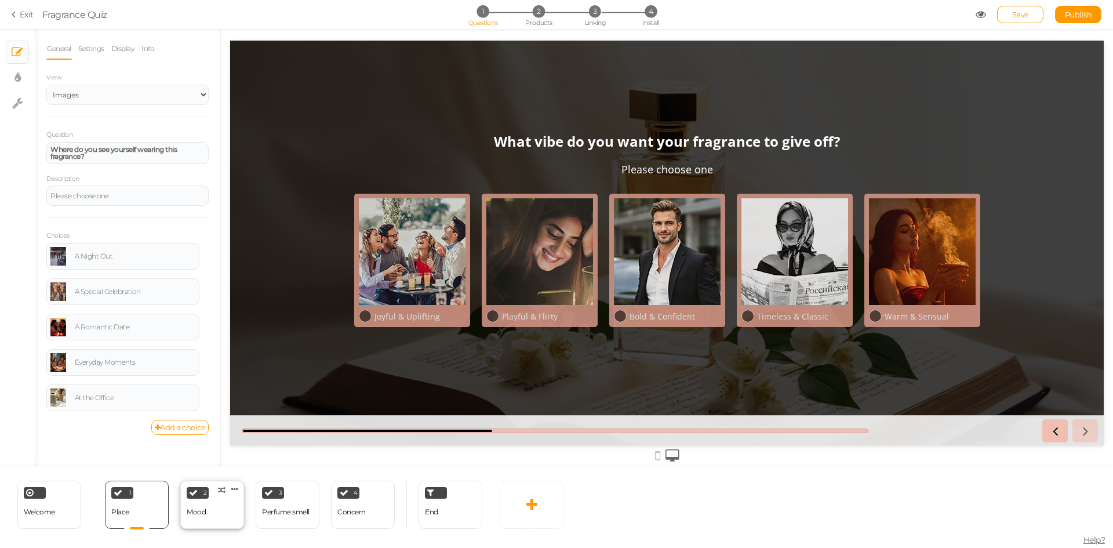
select select "2"
click at [538, 21] on span "Products" at bounding box center [538, 23] width 27 height 8
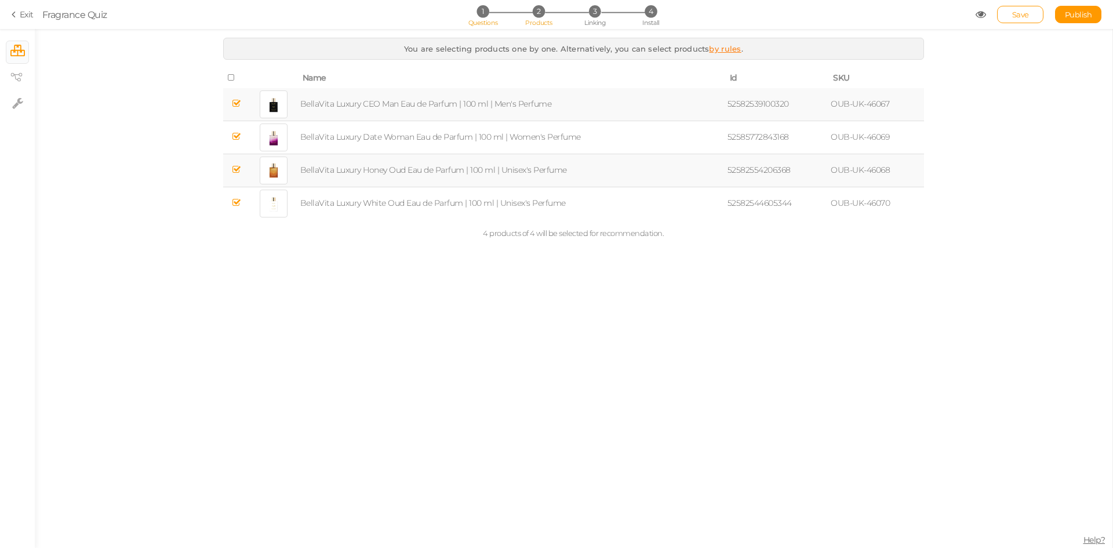
click at [481, 19] on span "Questions" at bounding box center [483, 23] width 30 height 8
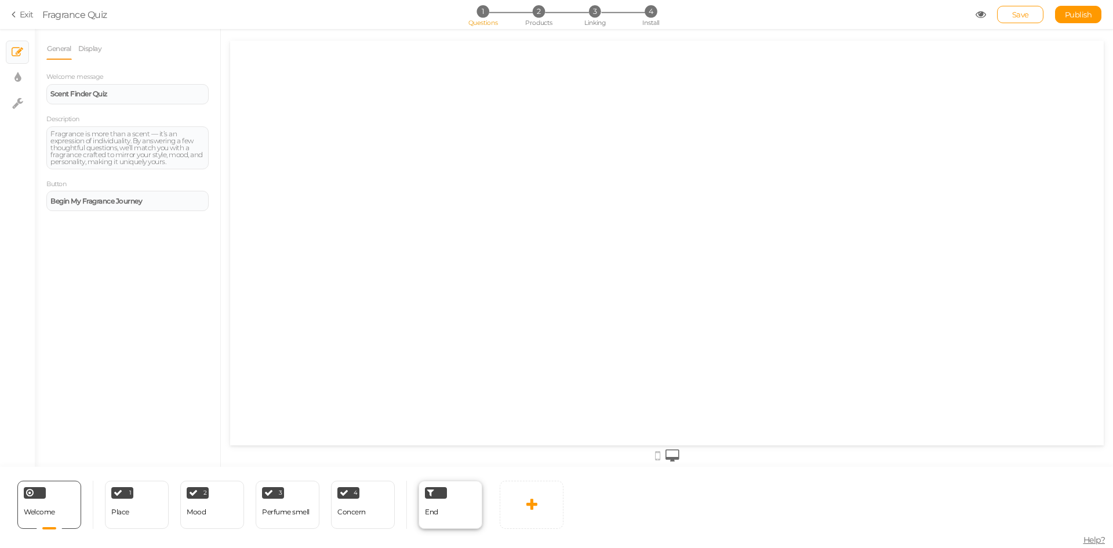
click at [440, 517] on div "End" at bounding box center [450, 505] width 64 height 48
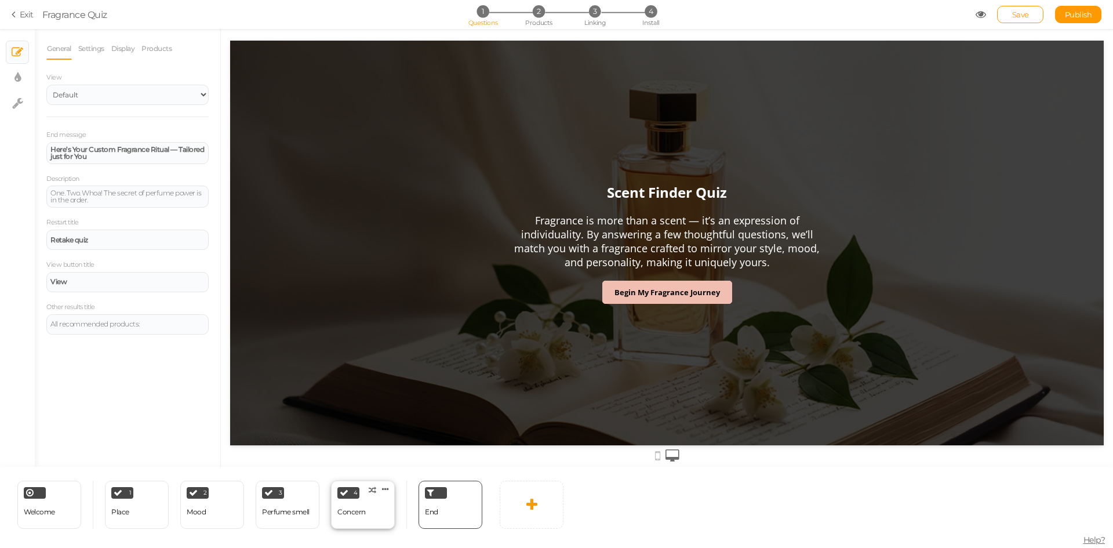
click at [366, 522] on div "4 Concern × Define the conditions to show this slide. Clone Change type Delete" at bounding box center [363, 505] width 64 height 48
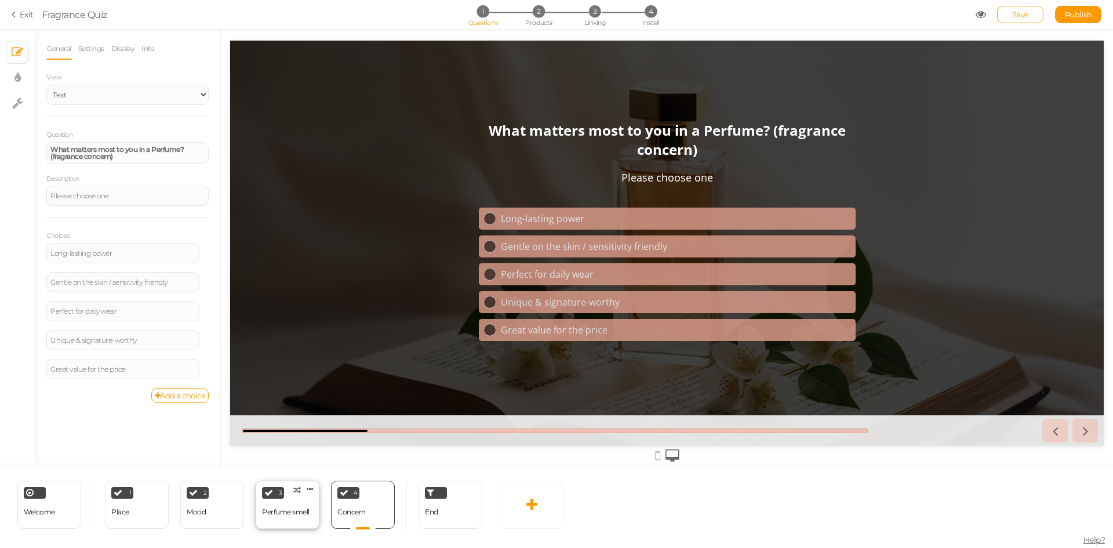
click at [281, 512] on div "Perfume smell" at bounding box center [286, 512] width 48 height 8
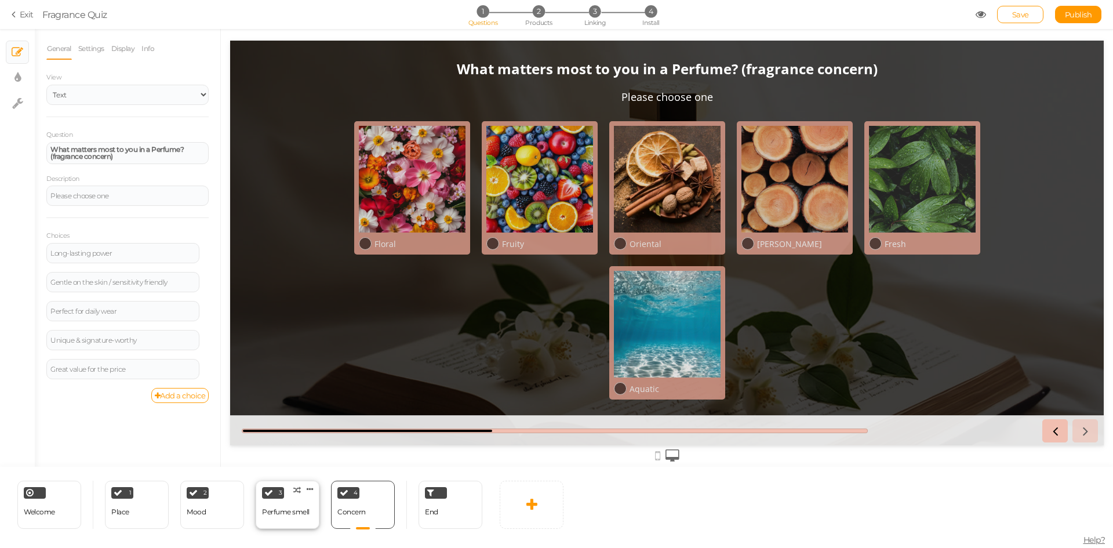
select select "2"
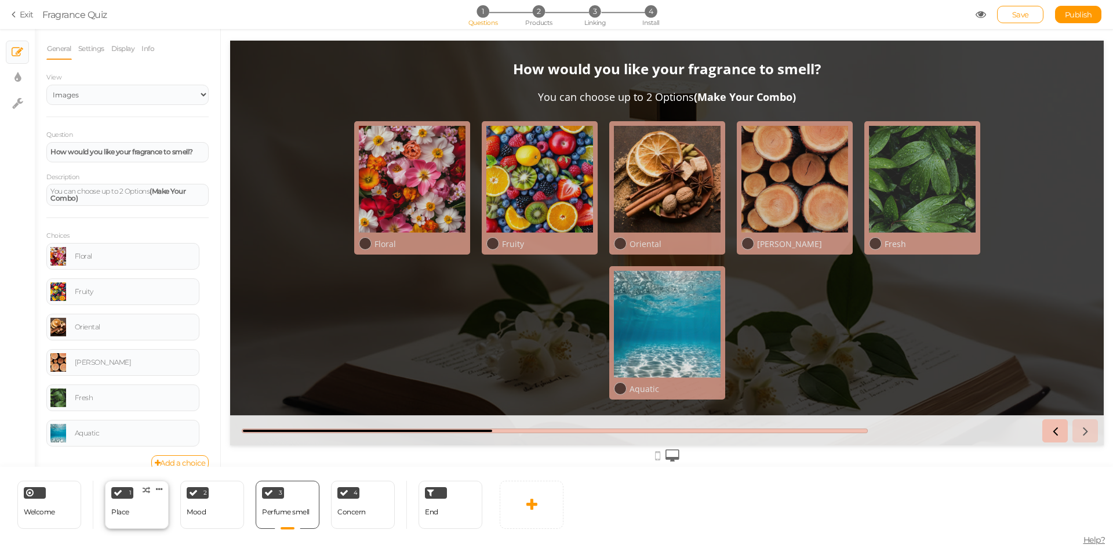
click at [132, 517] on div "1 Place × Define the conditions to show this slide. Clone Change type Delete" at bounding box center [137, 505] width 64 height 48
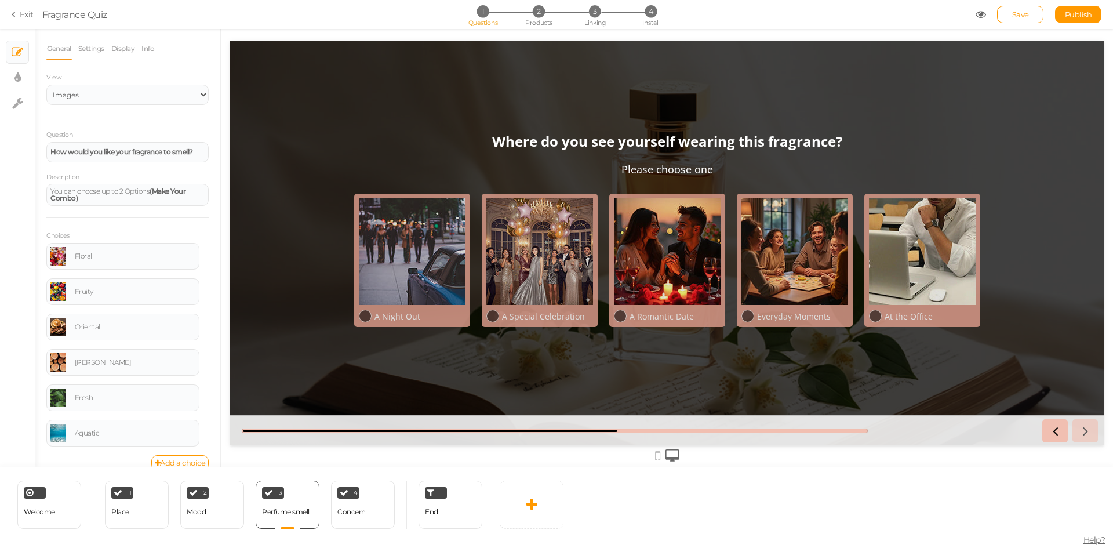
select select "2"
